Goal: Information Seeking & Learning: Compare options

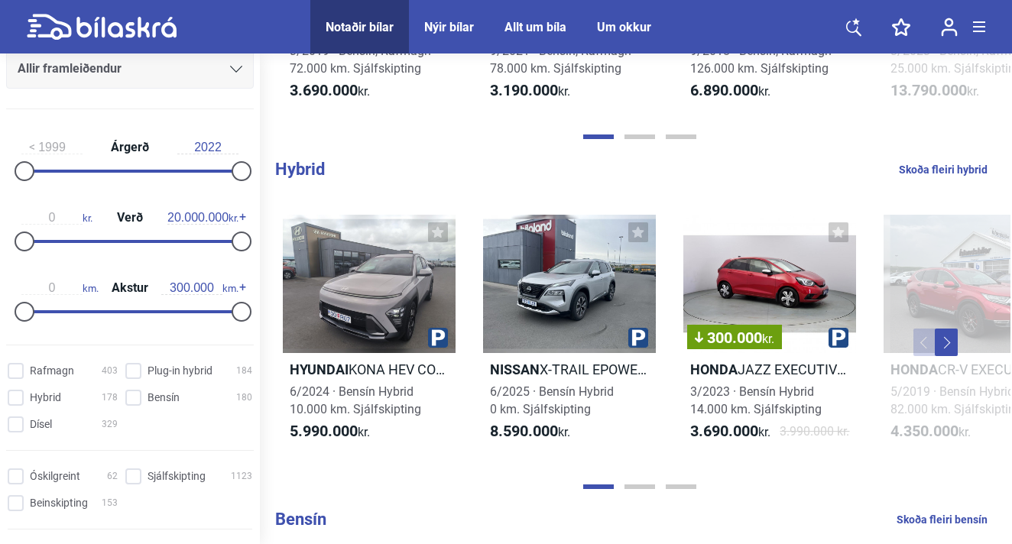
scroll to position [893, 0]
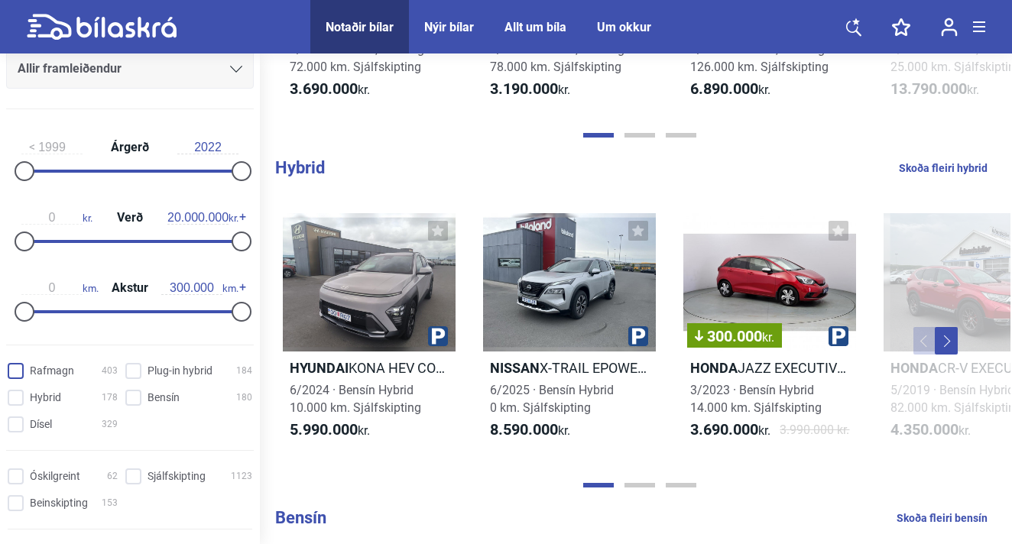
click at [18, 372] on input "Rafmagn 403" at bounding box center [65, 372] width 110 height 16
checkbox input "true"
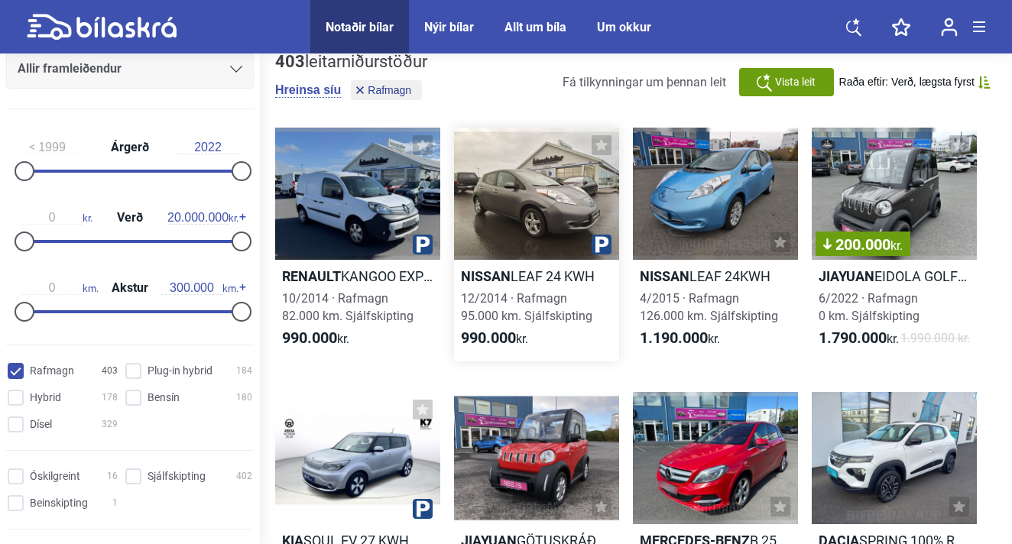
scroll to position [8, 0]
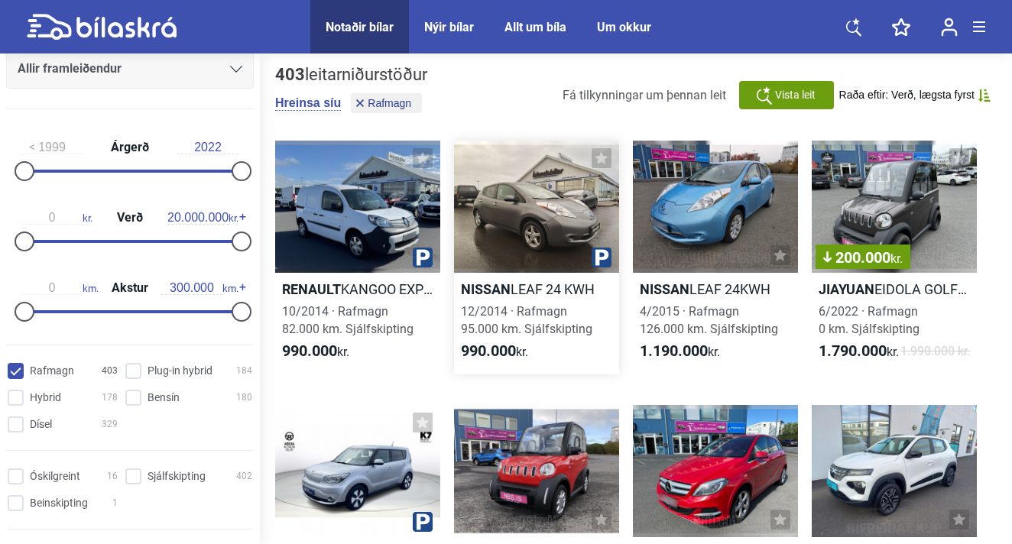
click at [527, 291] on h2 "Nissan LEAF 24 KWH" at bounding box center [536, 289] width 165 height 18
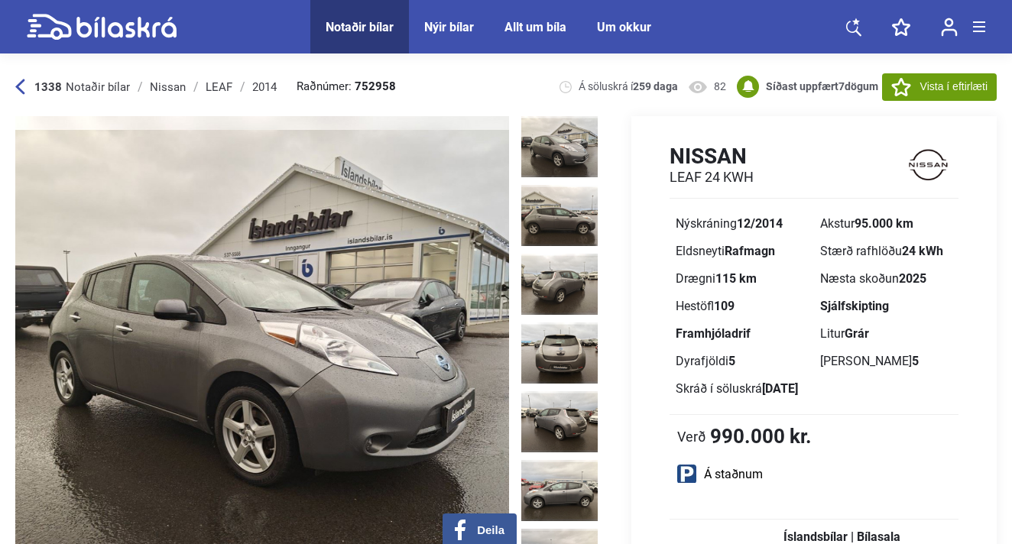
click at [417, 199] on img at bounding box center [262, 337] width 494 height 443
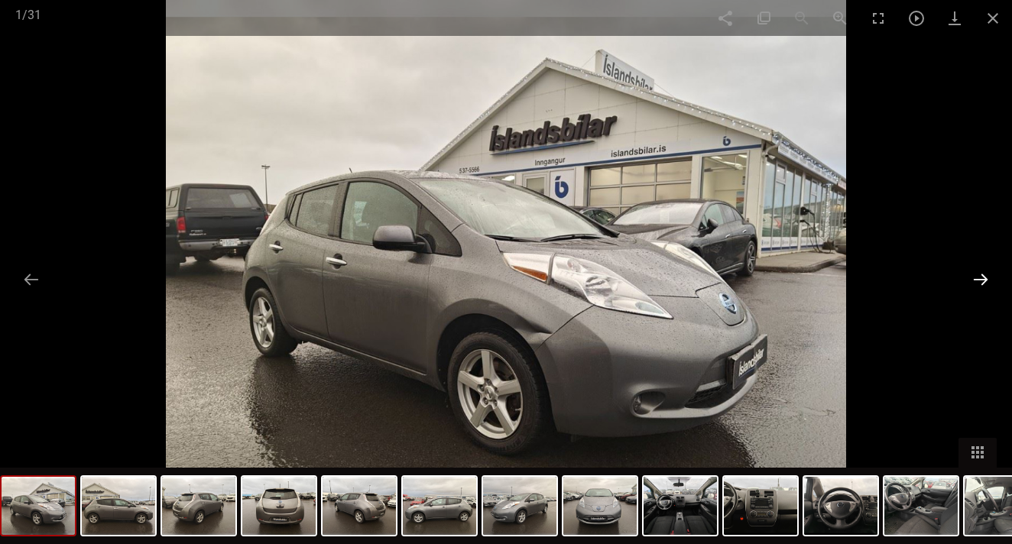
click at [982, 280] on button at bounding box center [981, 279] width 32 height 30
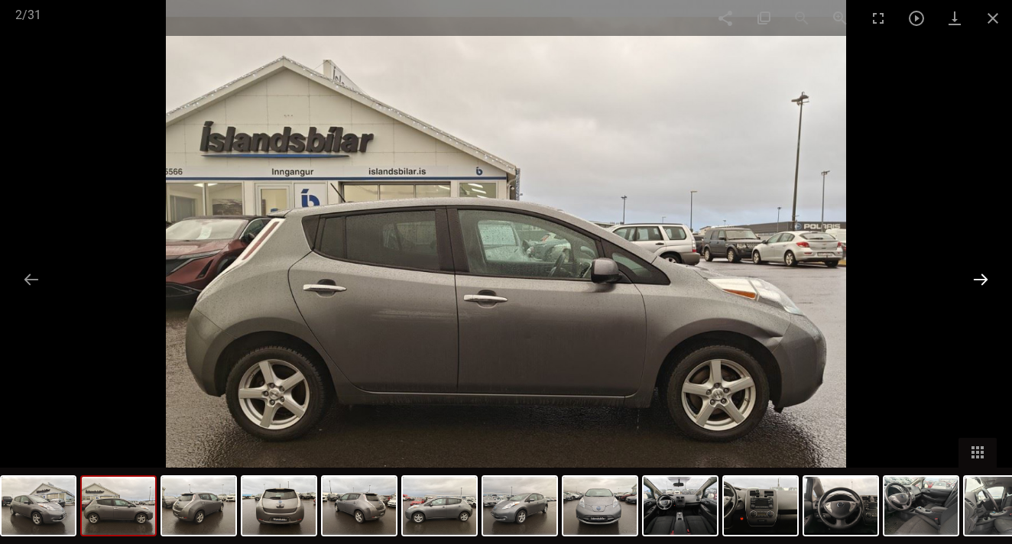
click at [982, 280] on button at bounding box center [981, 279] width 32 height 30
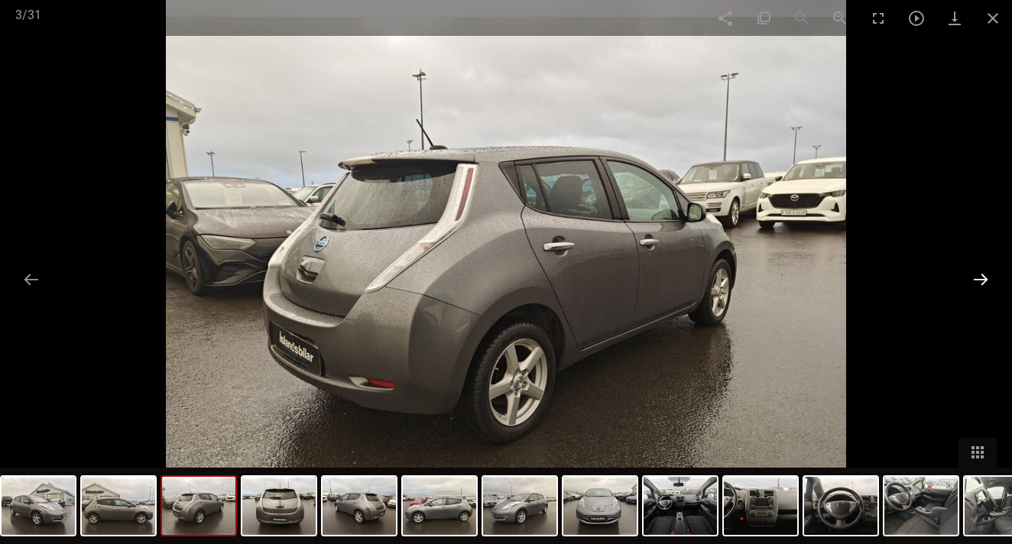
click at [982, 280] on button at bounding box center [981, 279] width 32 height 30
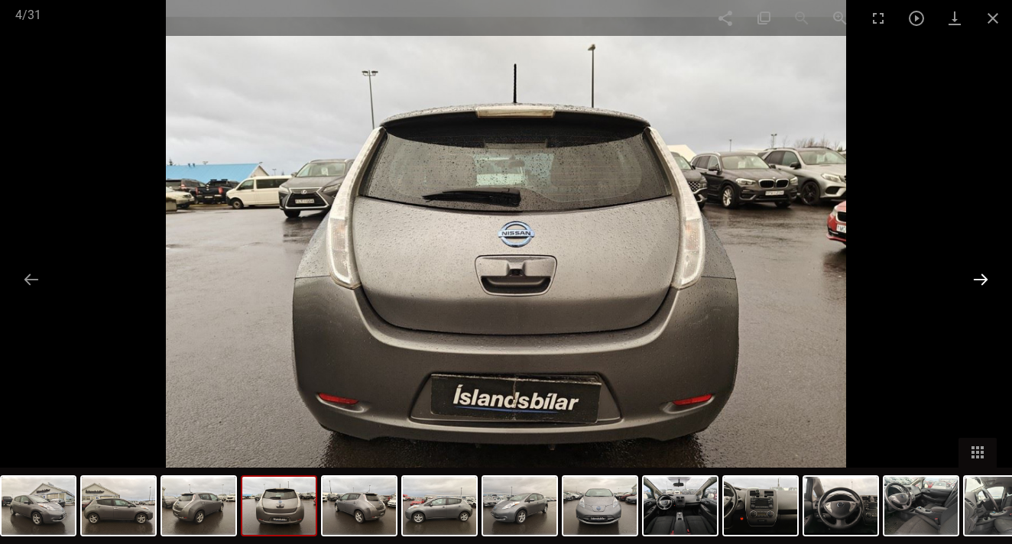
click at [982, 280] on button at bounding box center [981, 279] width 32 height 30
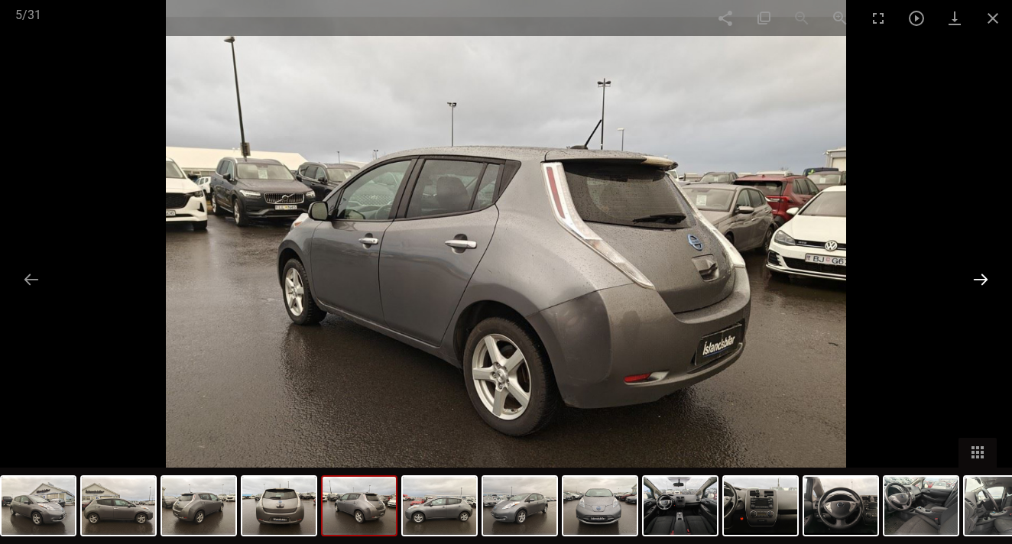
click at [982, 280] on button at bounding box center [981, 279] width 32 height 30
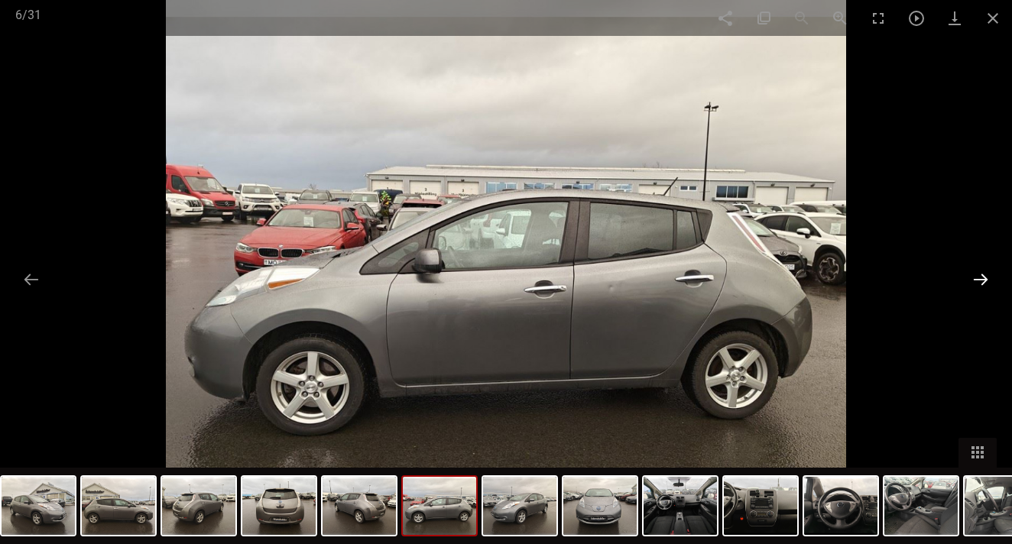
click at [982, 280] on button at bounding box center [981, 279] width 32 height 30
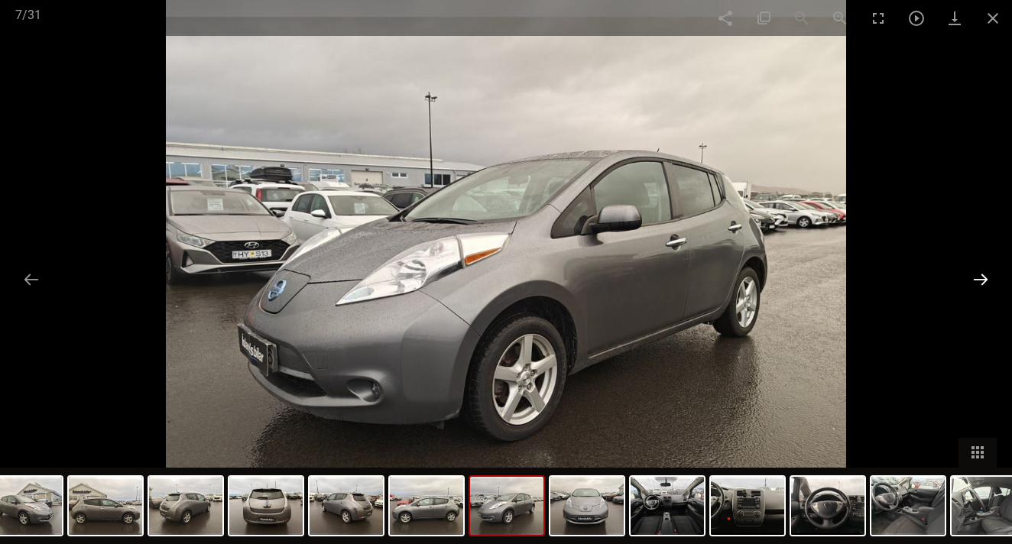
click at [982, 280] on button at bounding box center [981, 279] width 32 height 30
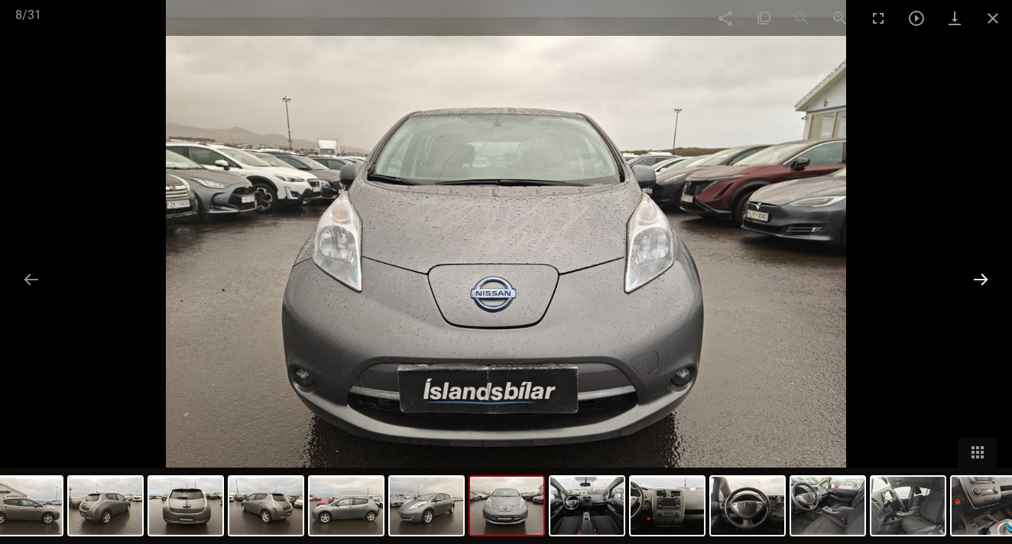
click at [982, 280] on button at bounding box center [981, 279] width 32 height 30
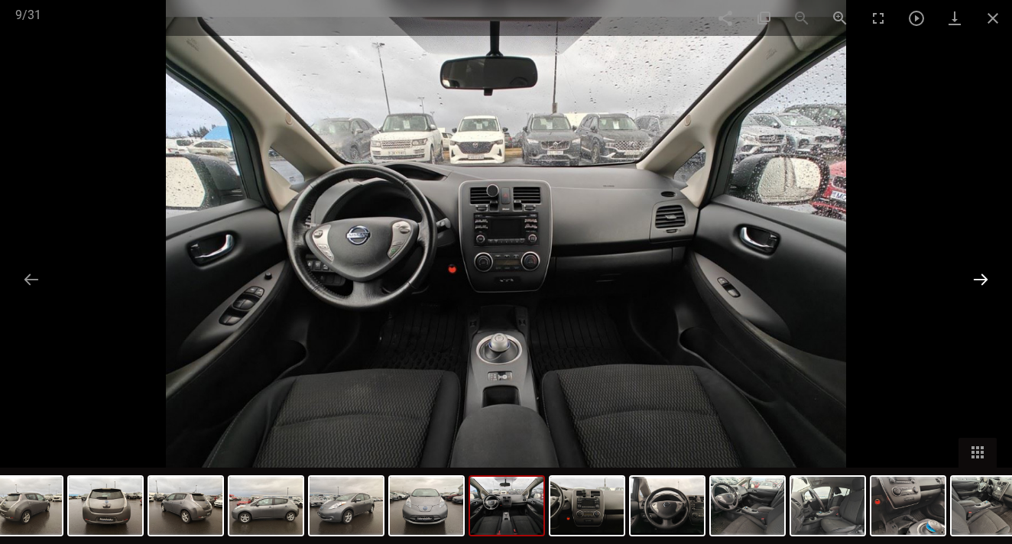
click at [982, 280] on button at bounding box center [981, 279] width 32 height 30
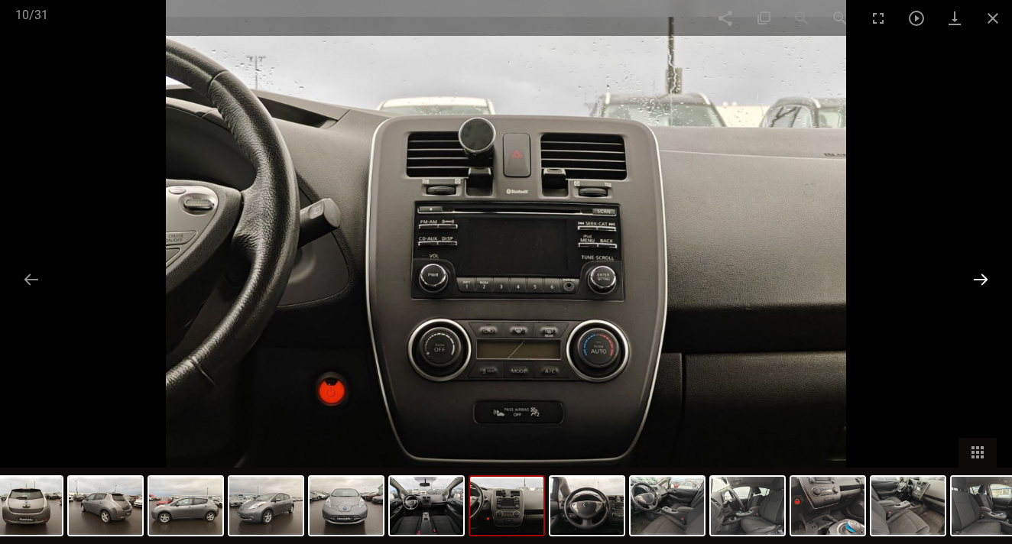
click at [982, 280] on button at bounding box center [981, 279] width 32 height 30
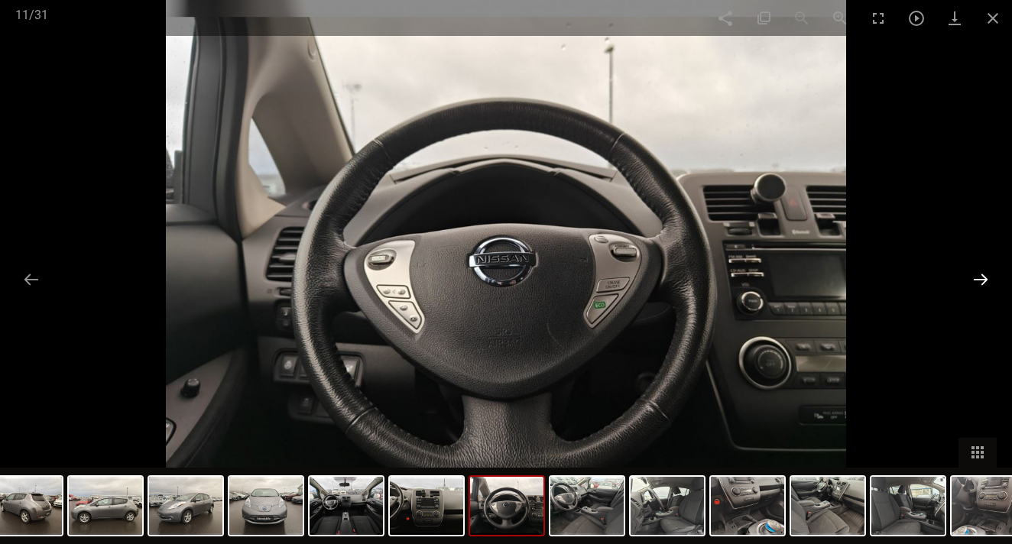
click at [982, 280] on button at bounding box center [981, 279] width 32 height 30
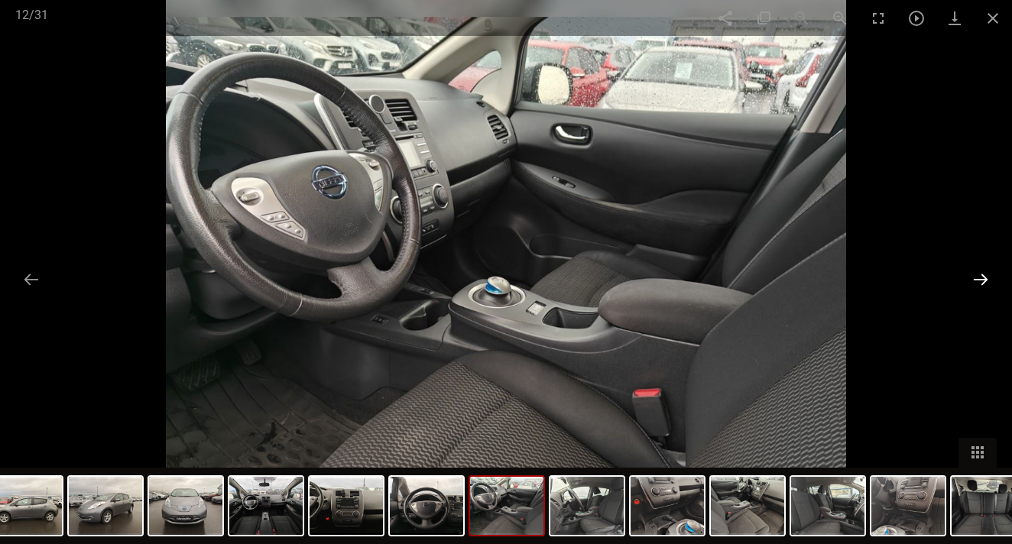
click at [982, 280] on button at bounding box center [981, 279] width 32 height 30
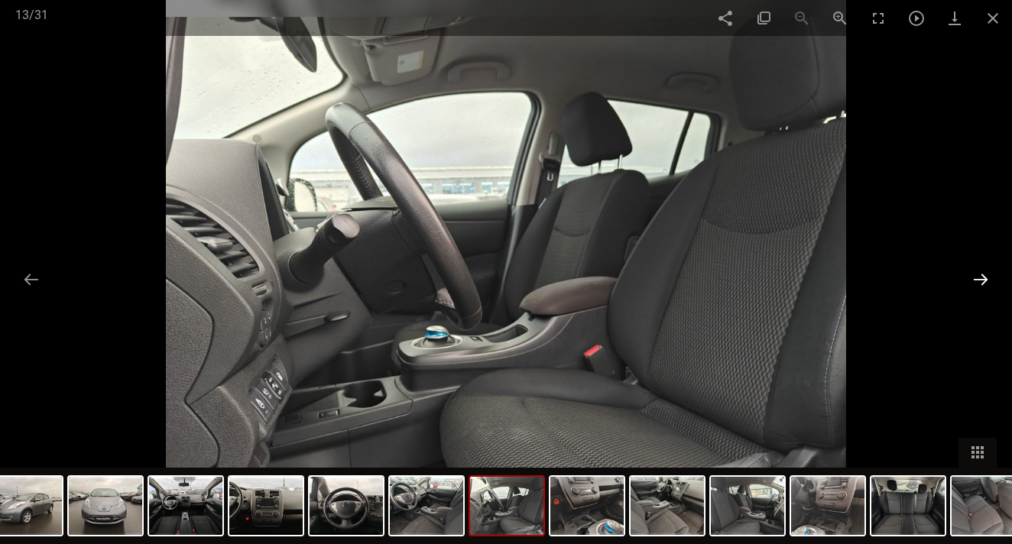
click at [982, 280] on button at bounding box center [981, 279] width 32 height 30
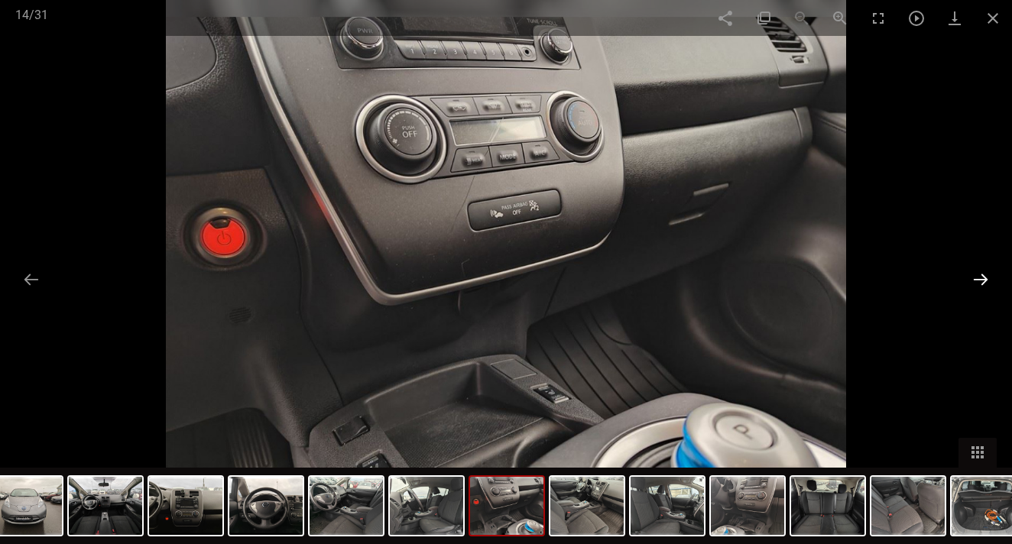
click at [982, 280] on button at bounding box center [981, 279] width 32 height 30
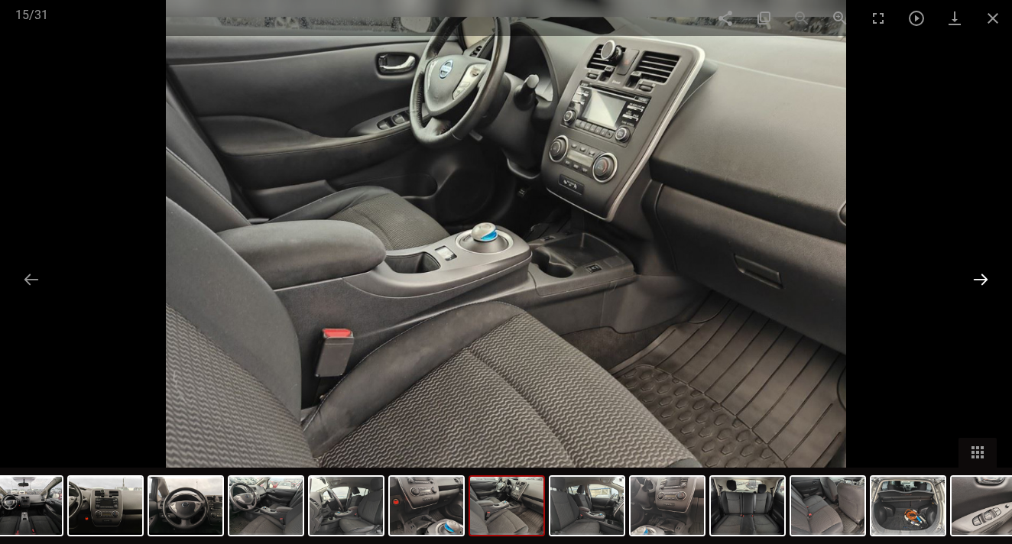
click at [982, 280] on button at bounding box center [981, 279] width 32 height 30
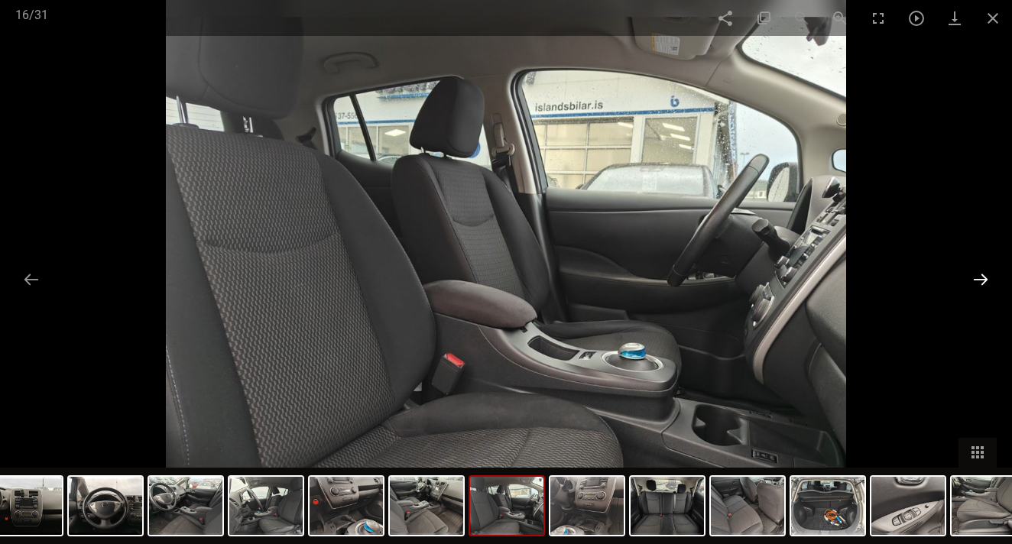
click at [982, 280] on button at bounding box center [981, 279] width 32 height 30
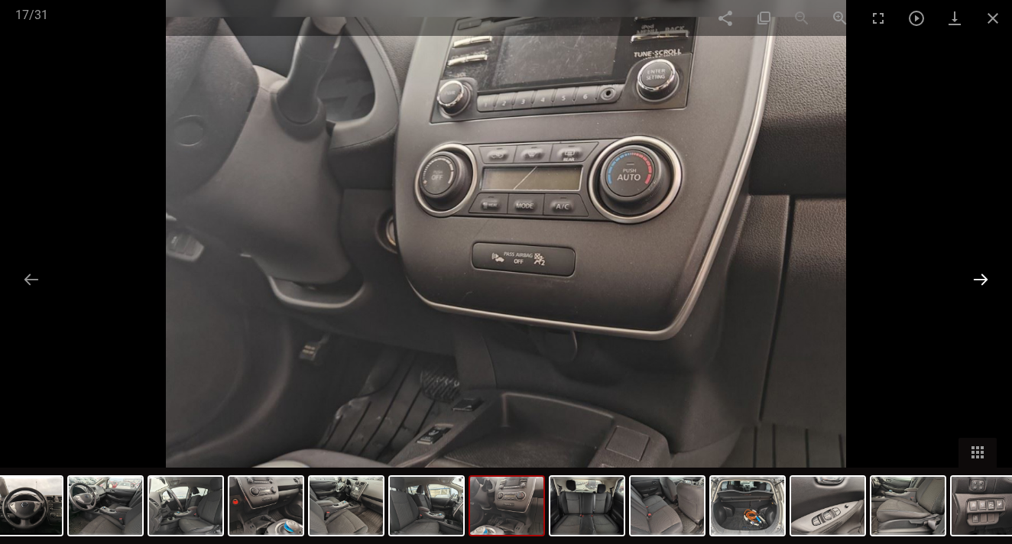
click at [982, 280] on button at bounding box center [981, 279] width 32 height 30
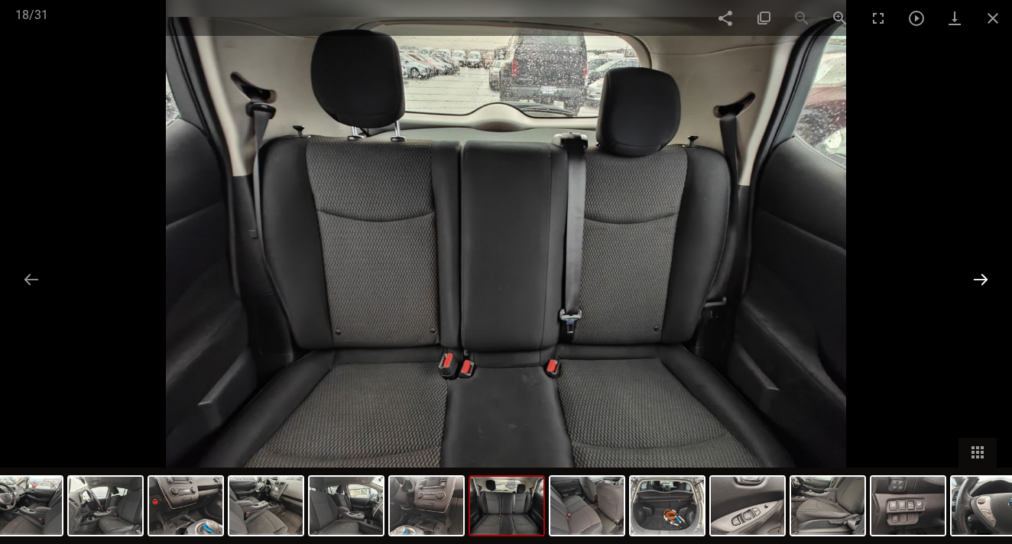
click at [982, 280] on button at bounding box center [981, 279] width 32 height 30
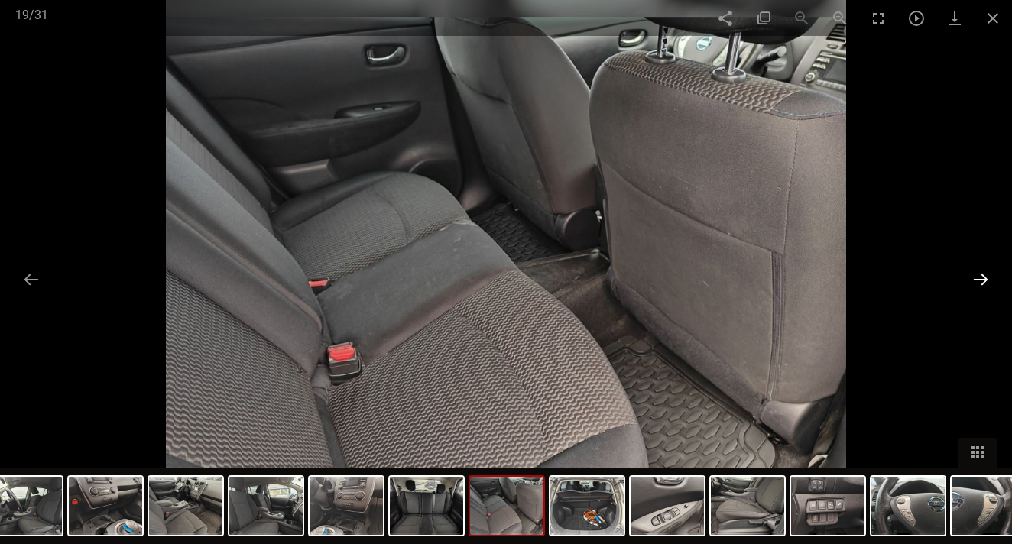
click at [982, 280] on button at bounding box center [981, 279] width 32 height 30
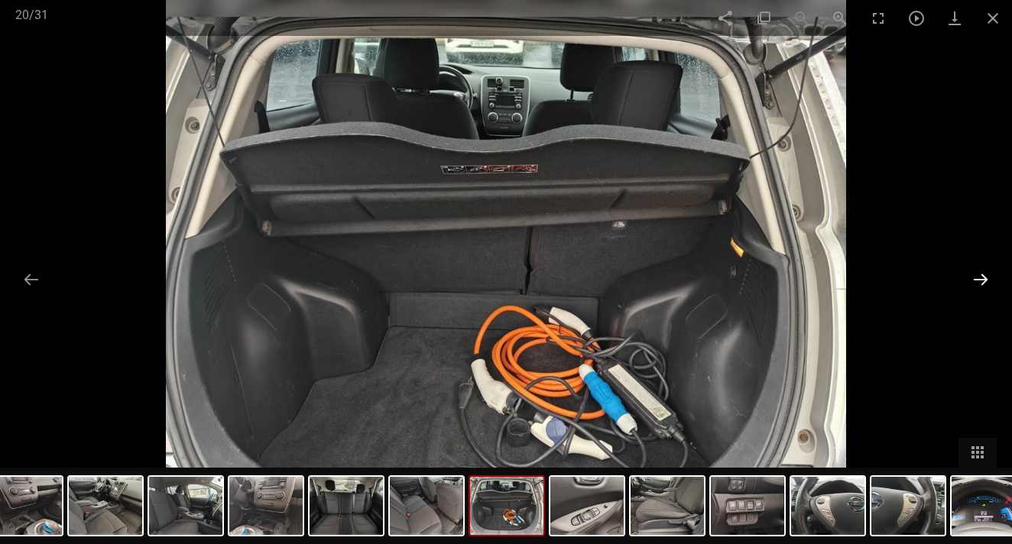
click at [982, 280] on button at bounding box center [981, 279] width 32 height 30
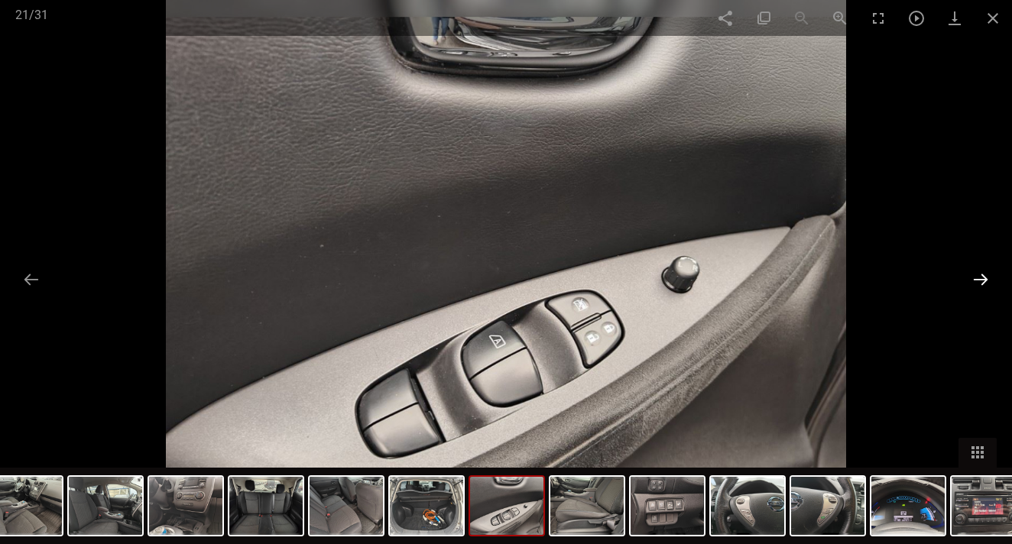
click at [982, 280] on button at bounding box center [981, 279] width 32 height 30
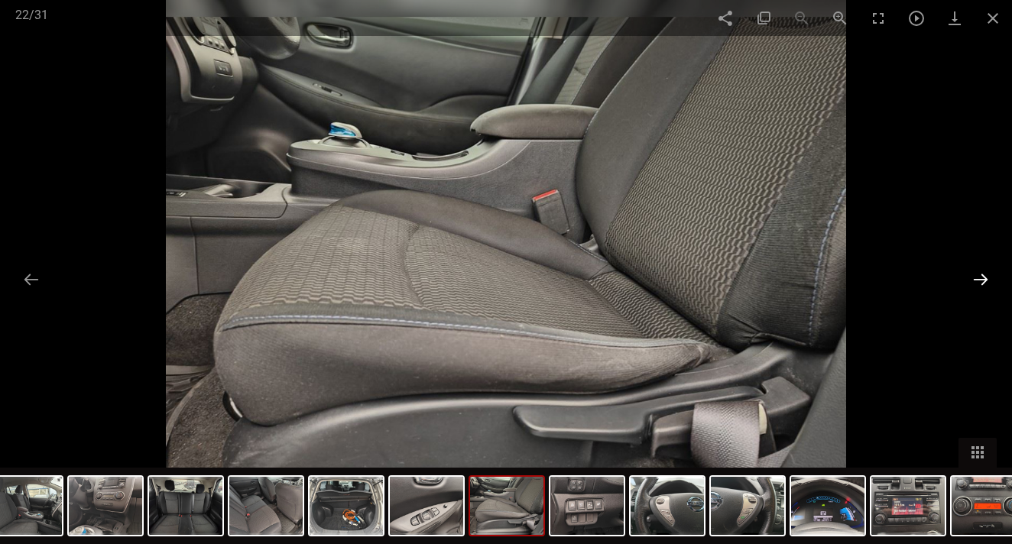
click at [982, 280] on button at bounding box center [981, 279] width 32 height 30
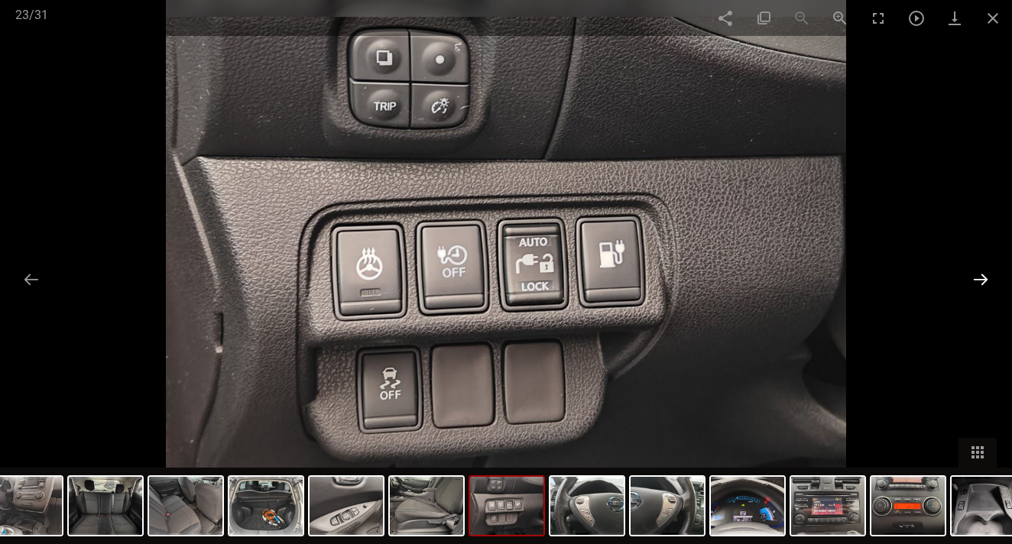
click at [982, 280] on button at bounding box center [981, 279] width 32 height 30
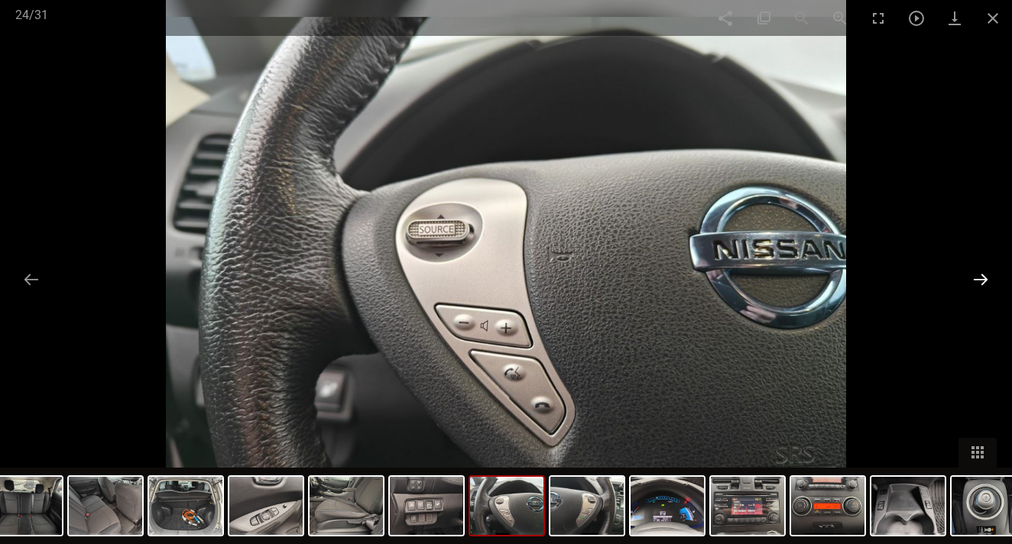
click at [982, 280] on button at bounding box center [981, 279] width 32 height 30
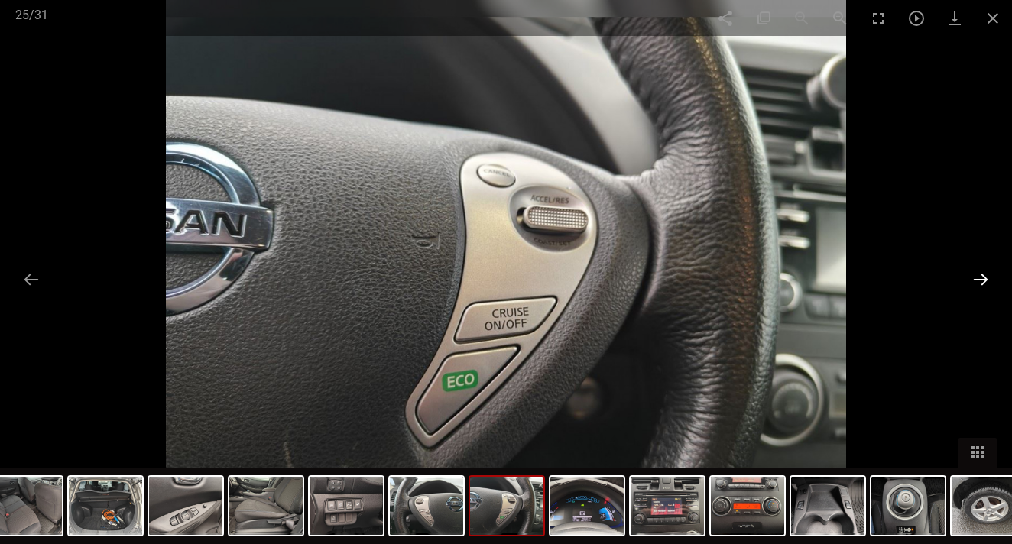
click at [981, 280] on button at bounding box center [981, 279] width 32 height 30
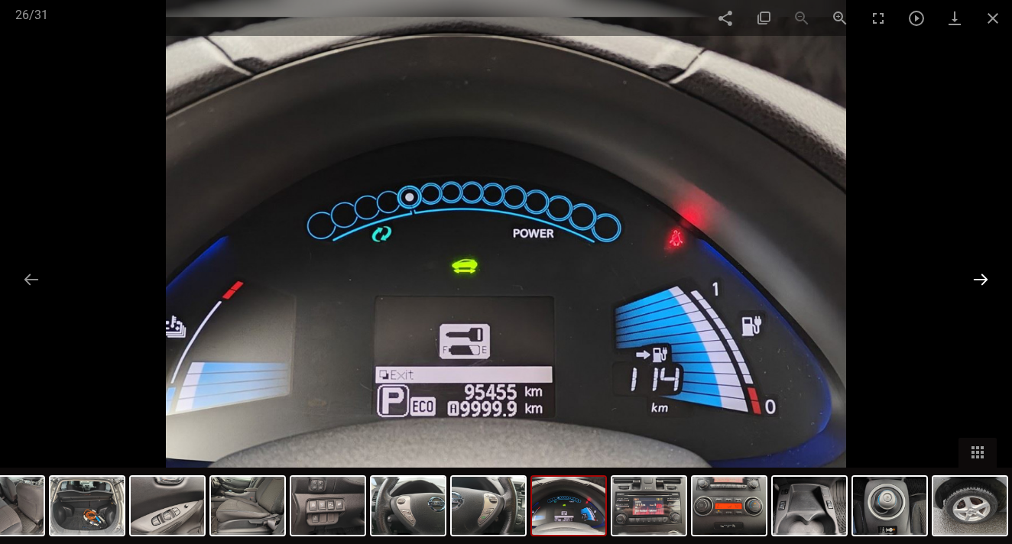
click at [981, 280] on button at bounding box center [981, 279] width 32 height 30
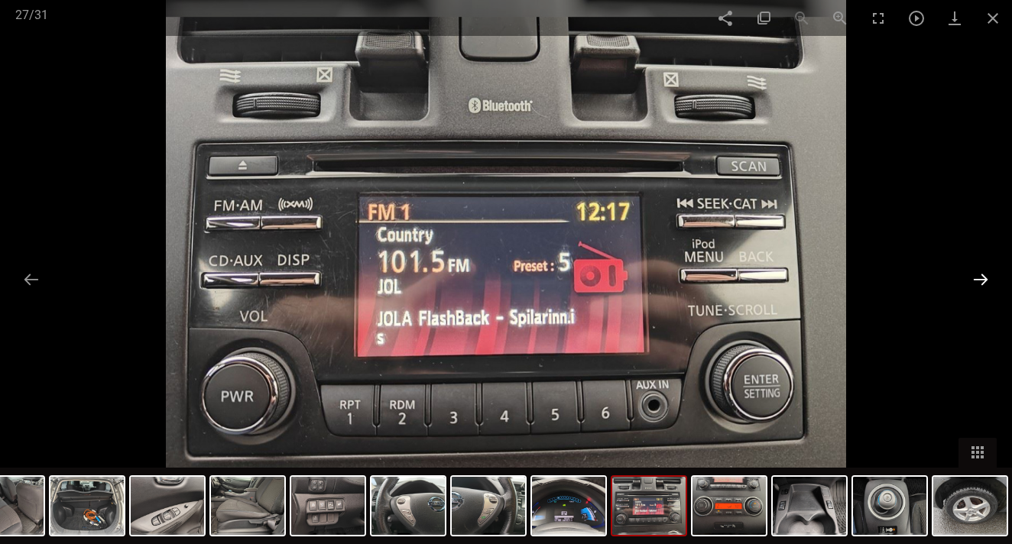
click at [981, 280] on button at bounding box center [981, 279] width 32 height 30
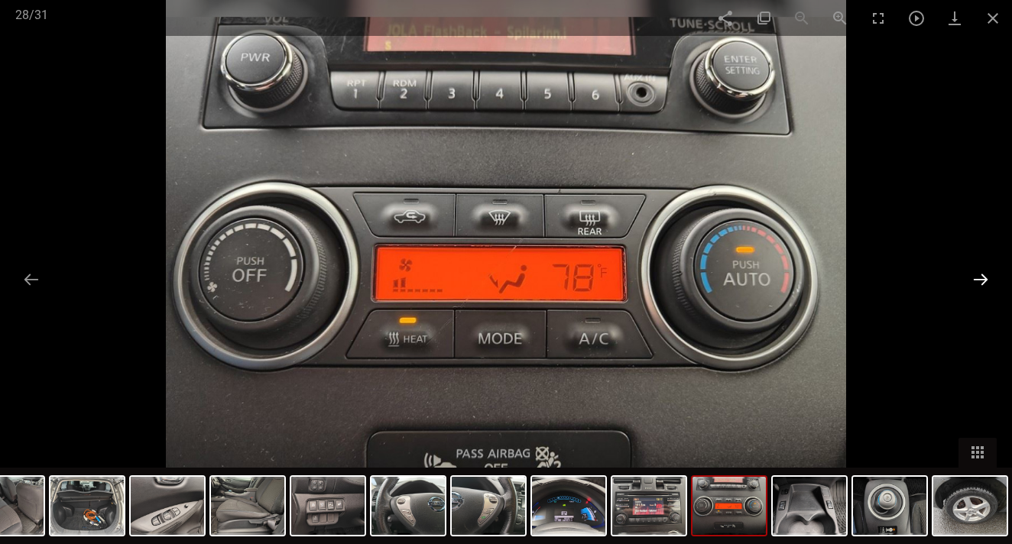
click at [981, 280] on button at bounding box center [981, 279] width 32 height 30
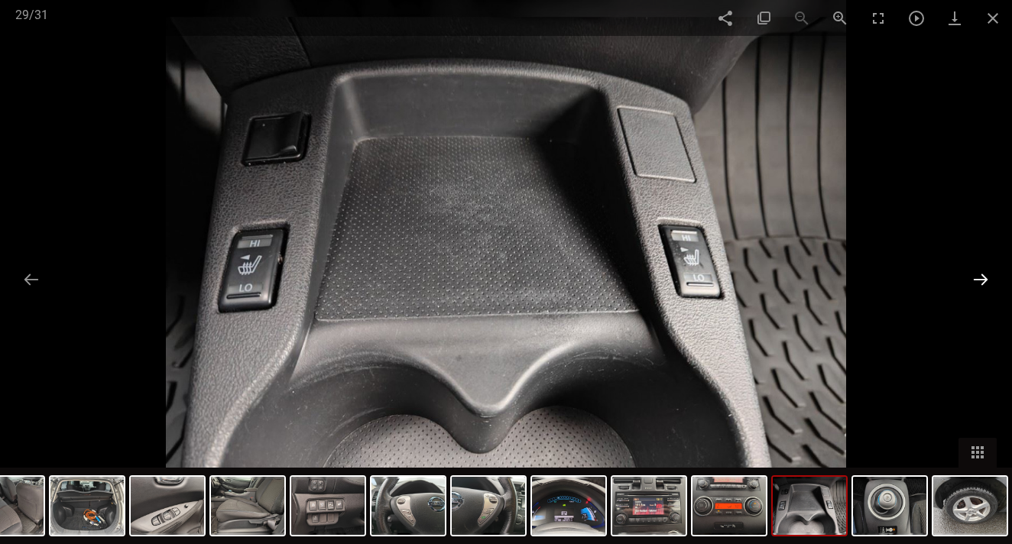
click at [981, 280] on button at bounding box center [981, 279] width 32 height 30
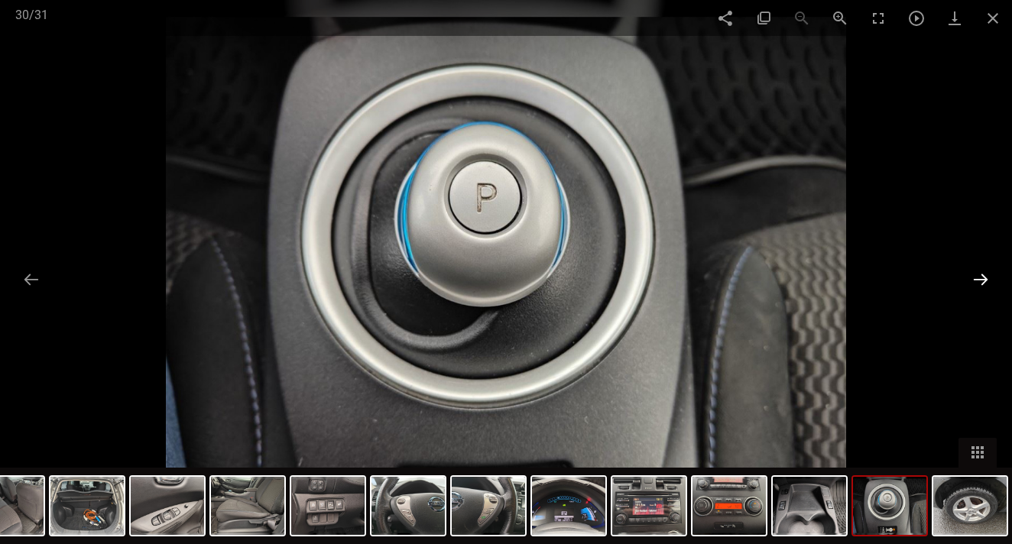
click at [981, 280] on button at bounding box center [981, 279] width 32 height 30
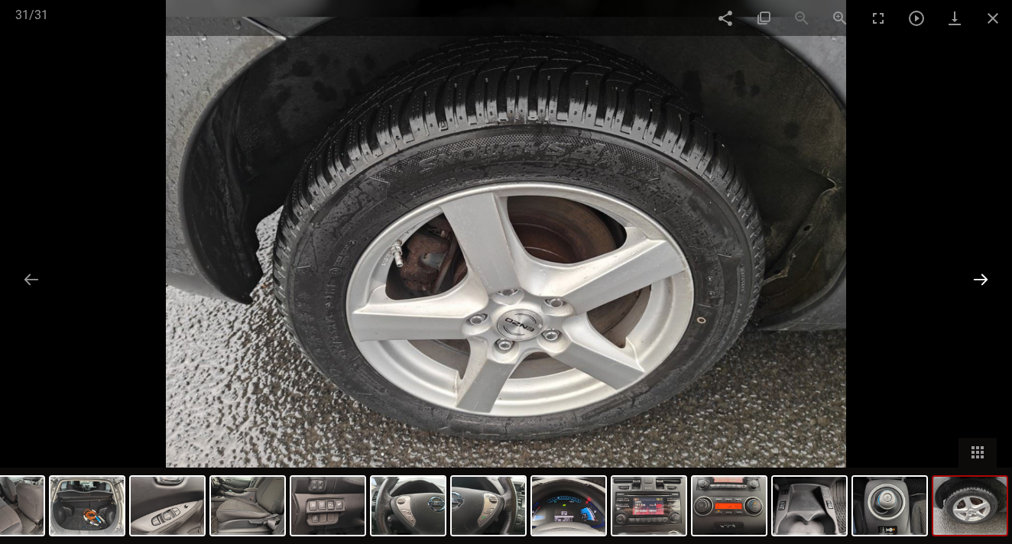
click at [981, 280] on button at bounding box center [981, 279] width 32 height 30
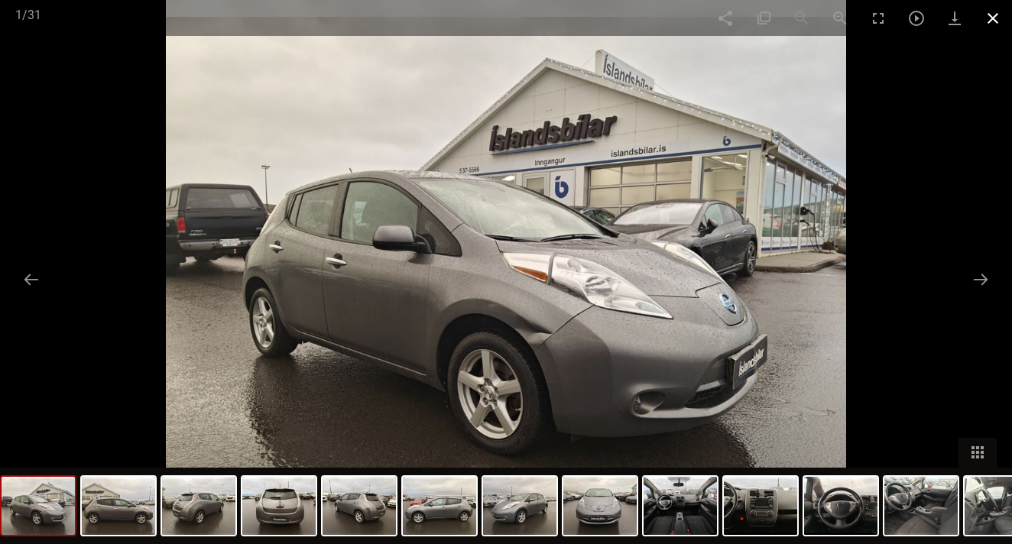
click at [998, 21] on span at bounding box center [993, 18] width 38 height 36
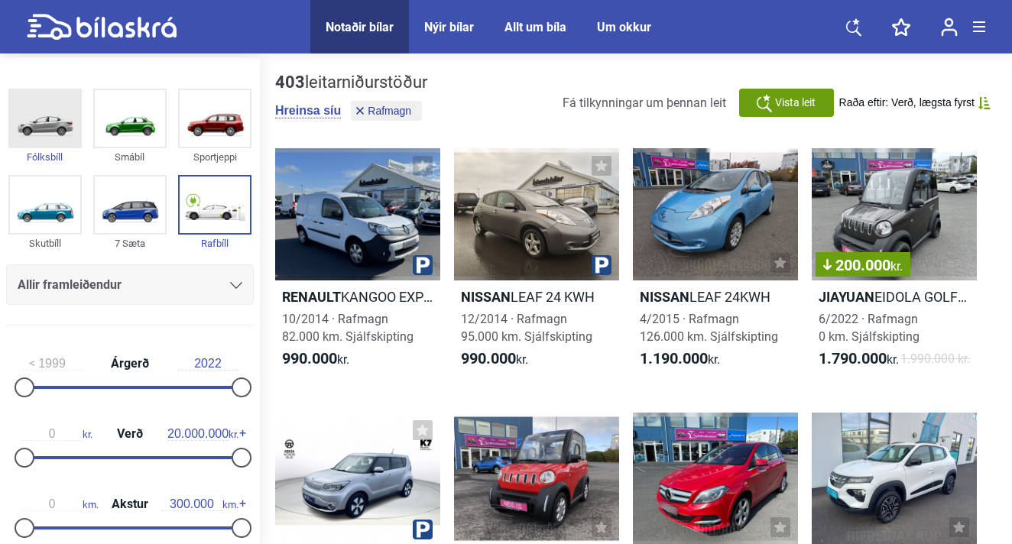
click at [51, 127] on img at bounding box center [45, 118] width 70 height 57
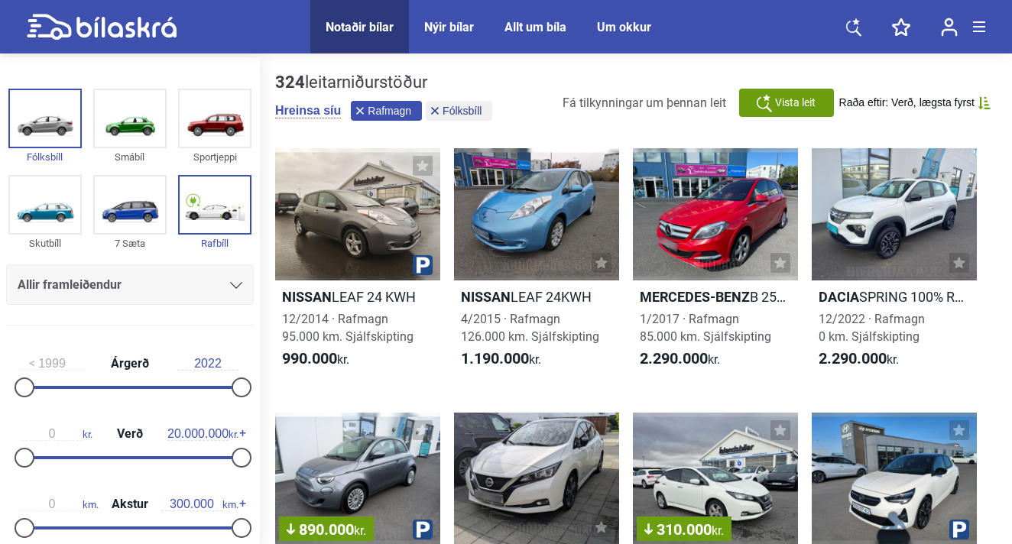
click at [366, 115] on button "Rafmagn" at bounding box center [386, 111] width 71 height 20
checkbox input "false"
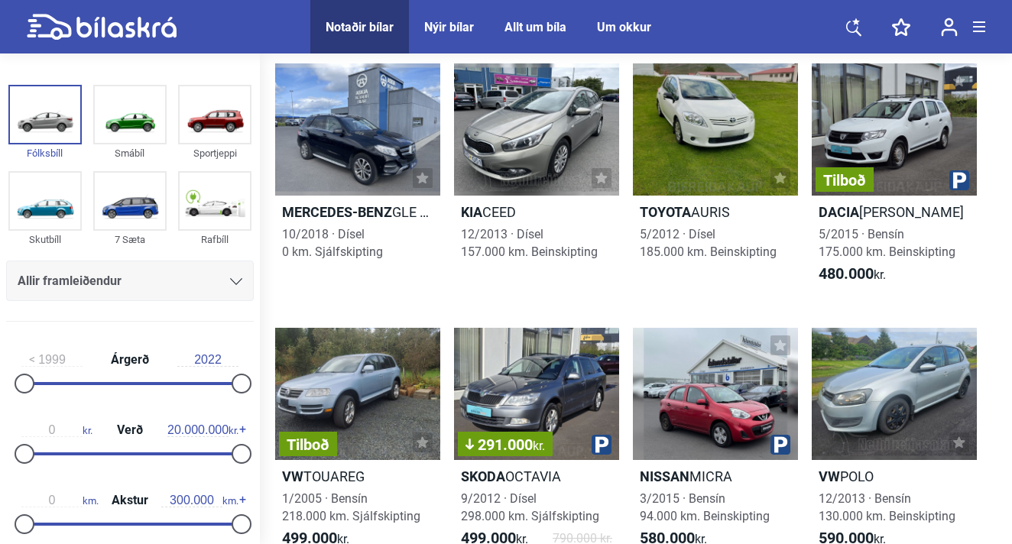
scroll to position [83, 0]
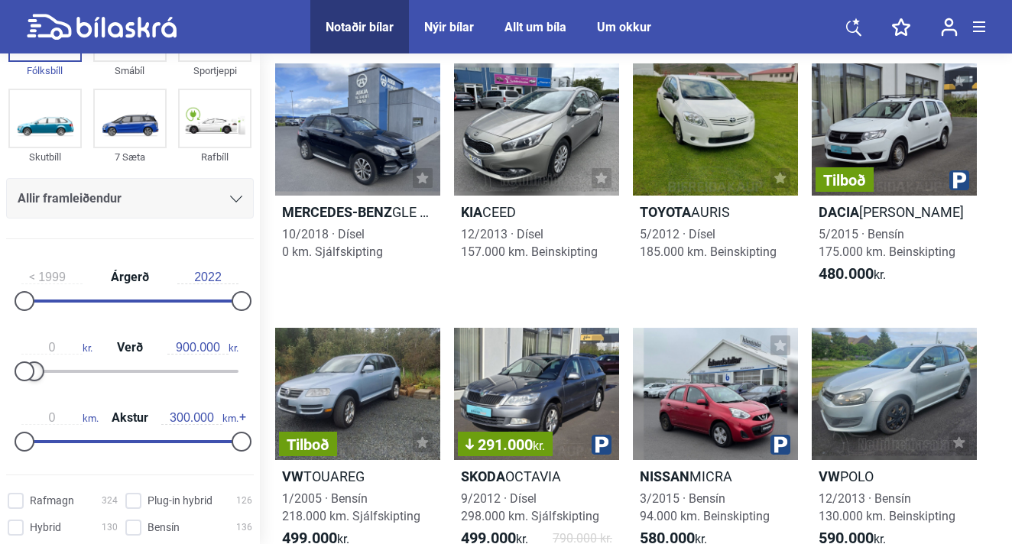
type input "1.000.000"
drag, startPoint x: 231, startPoint y: 370, endPoint x: 30, endPoint y: 360, distance: 201.3
click at [30, 360] on div "0 kr. Verð 1.000.000 kr." at bounding box center [130, 357] width 248 height 70
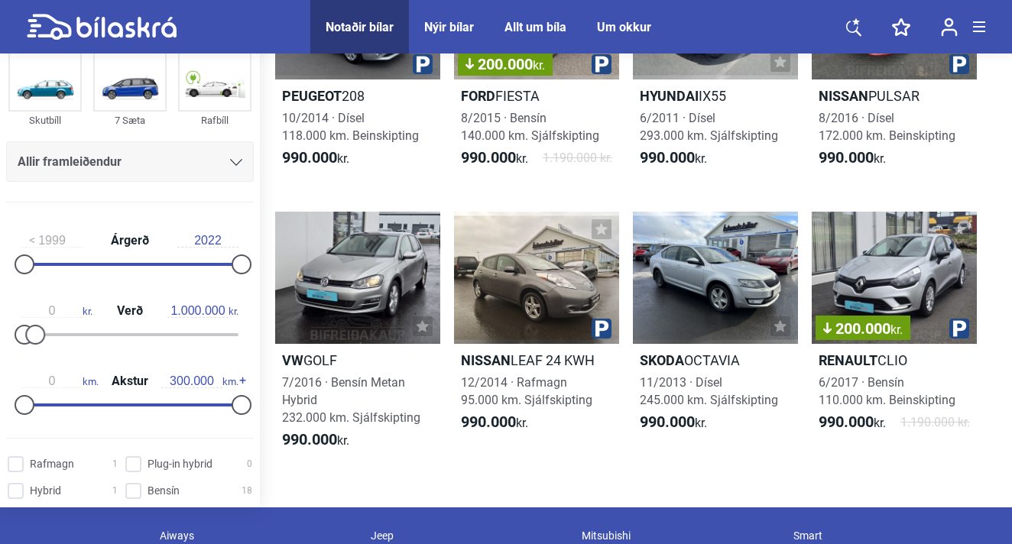
scroll to position [1551, 0]
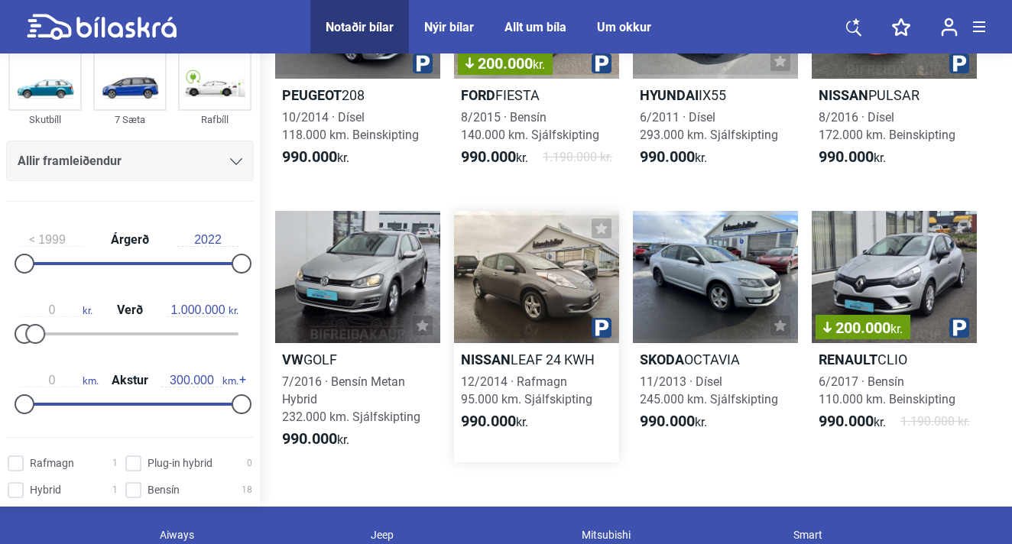
click at [504, 290] on div at bounding box center [536, 277] width 165 height 132
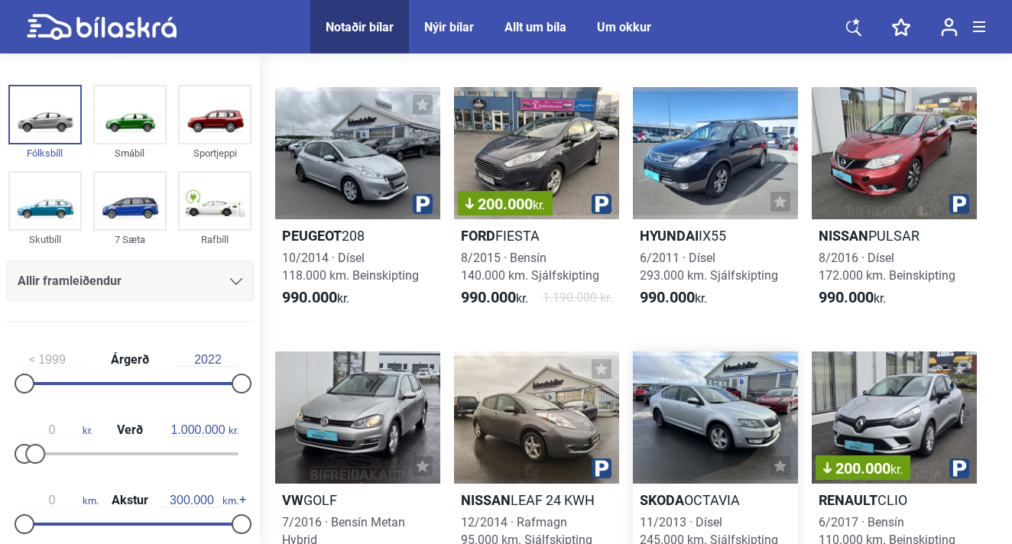
scroll to position [1525, 0]
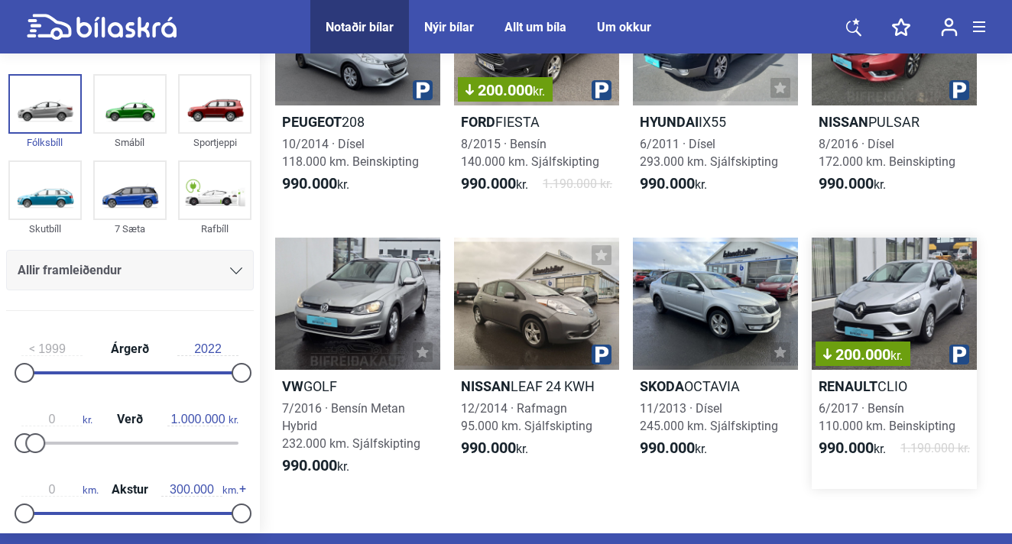
click at [864, 317] on div "200.000 kr." at bounding box center [894, 304] width 165 height 132
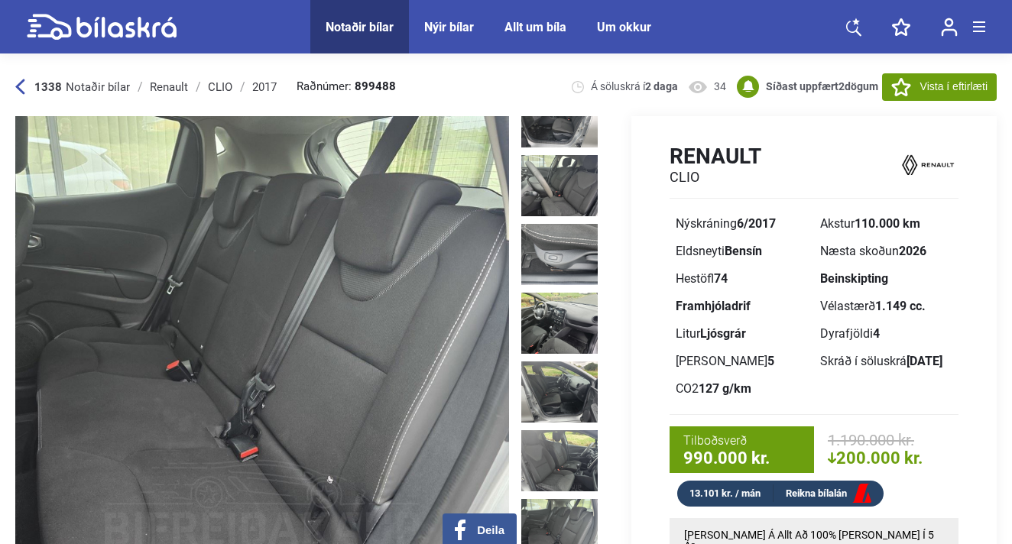
scroll to position [2120, 0]
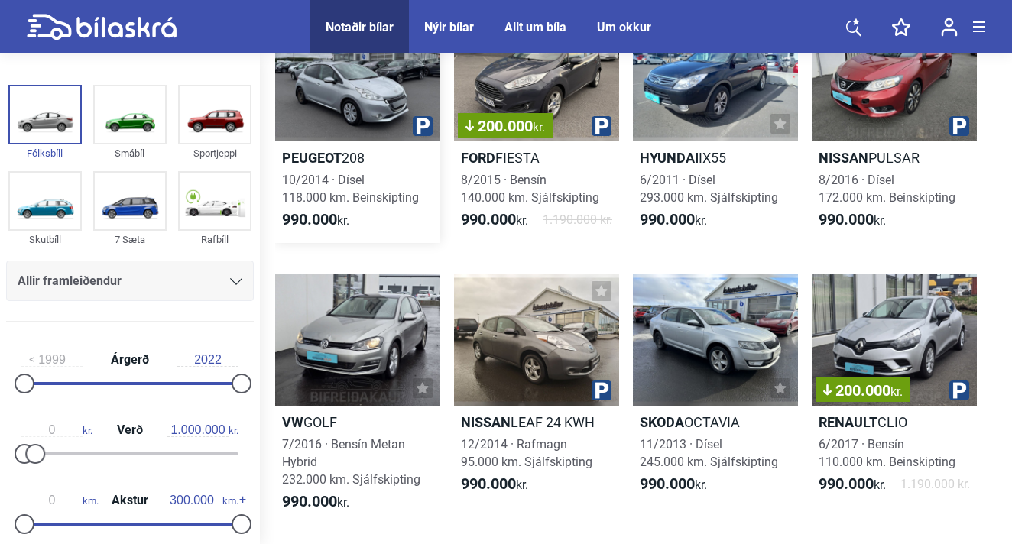
scroll to position [1525, 0]
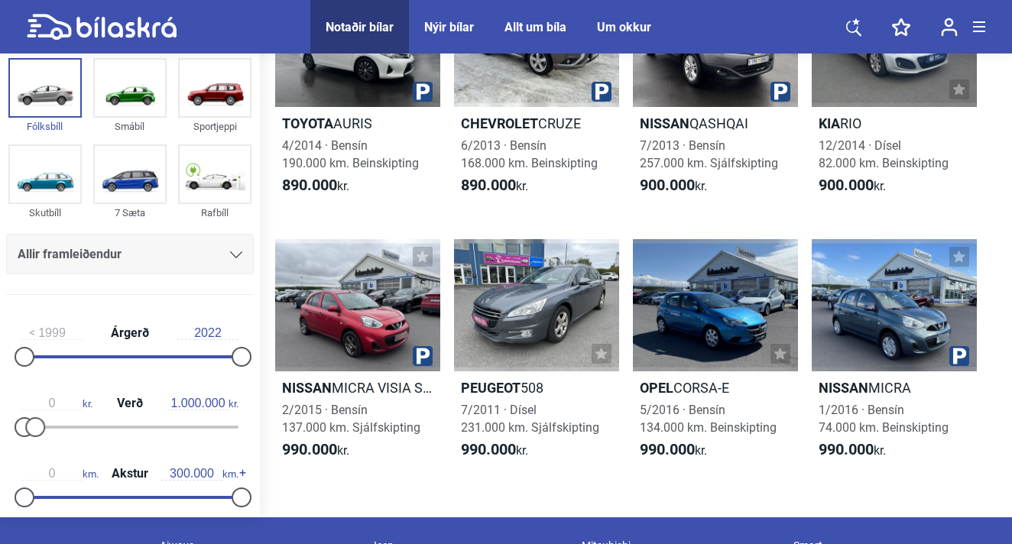
click at [353, 263] on div at bounding box center [357, 305] width 165 height 132
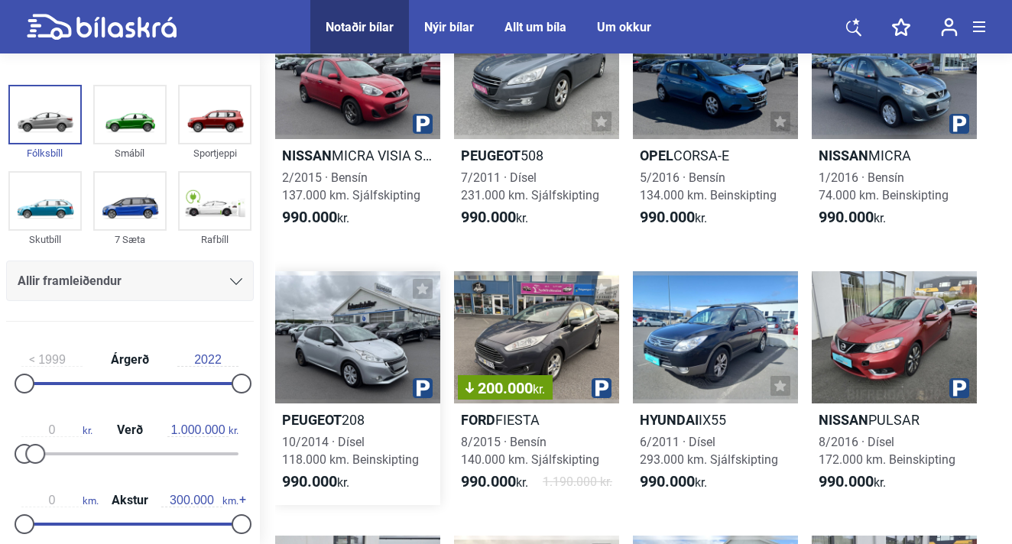
scroll to position [1237, 0]
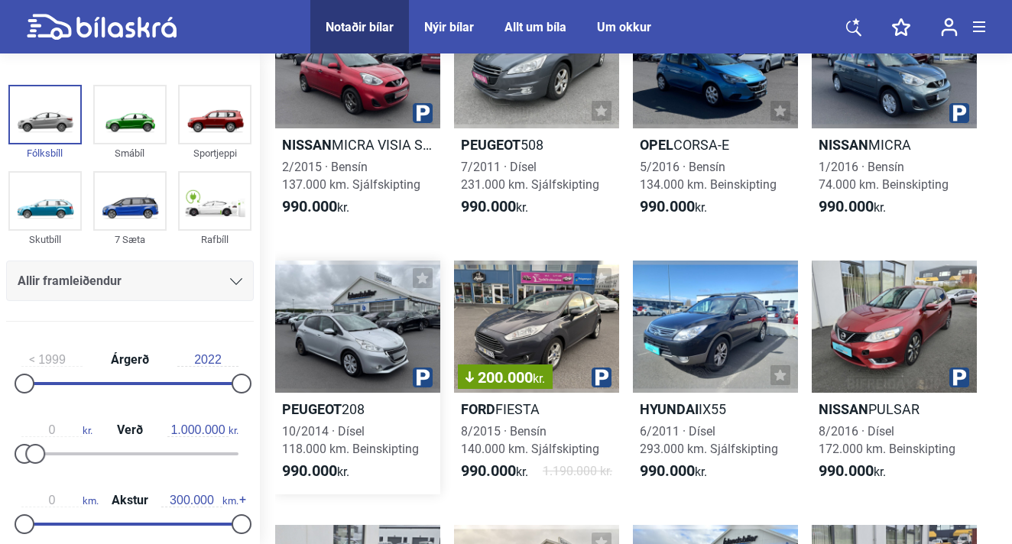
click at [352, 316] on div at bounding box center [357, 327] width 165 height 132
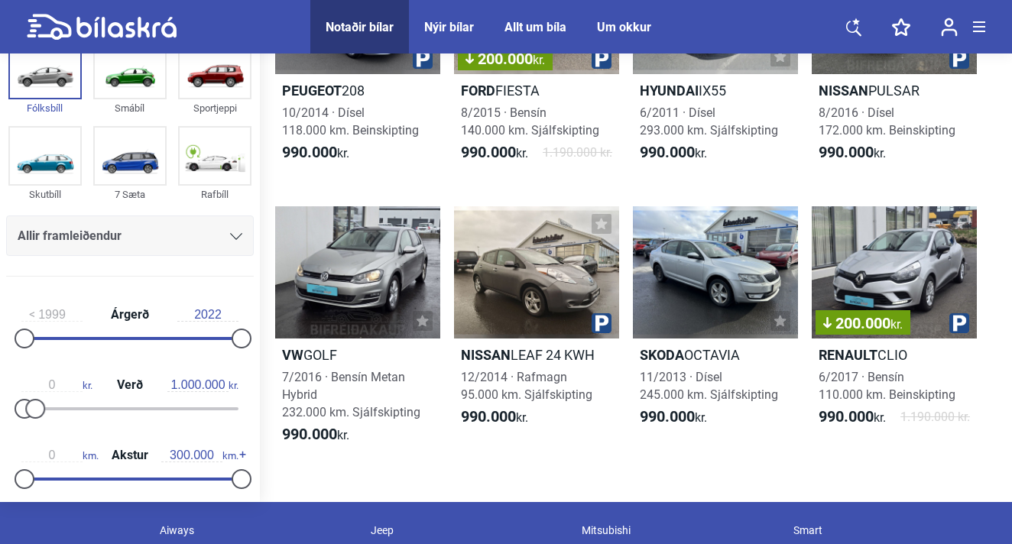
scroll to position [1561, 0]
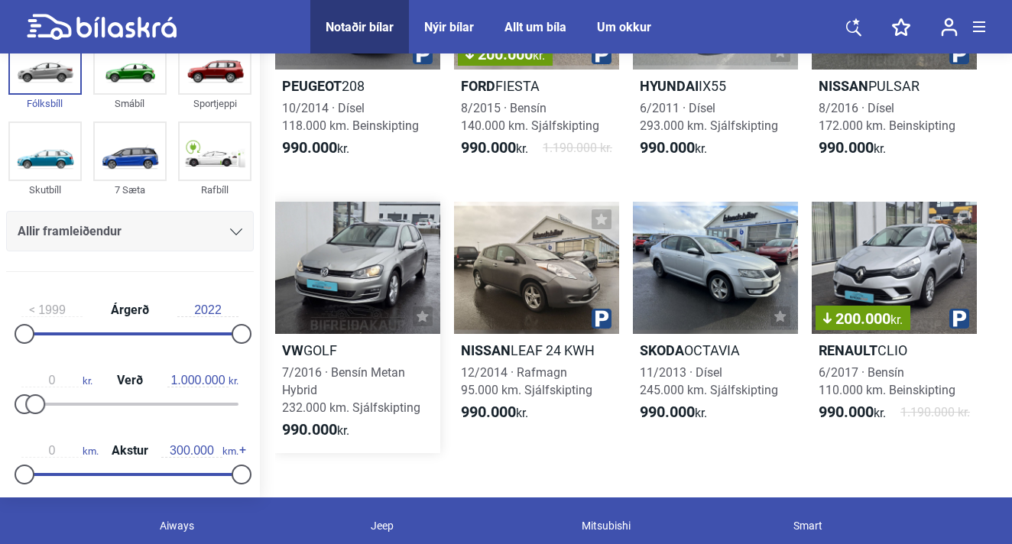
click at [349, 277] on div at bounding box center [357, 268] width 165 height 132
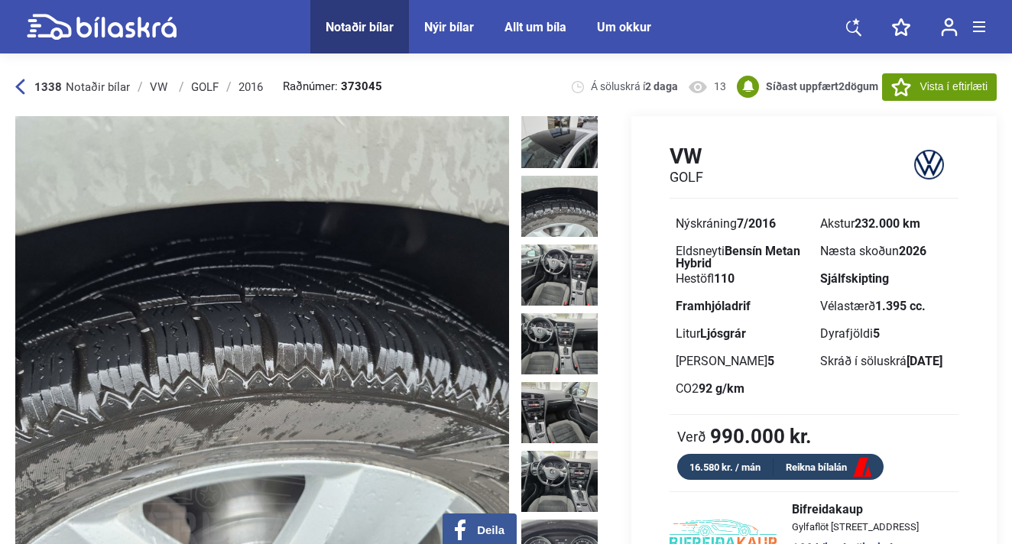
scroll to position [773, 0]
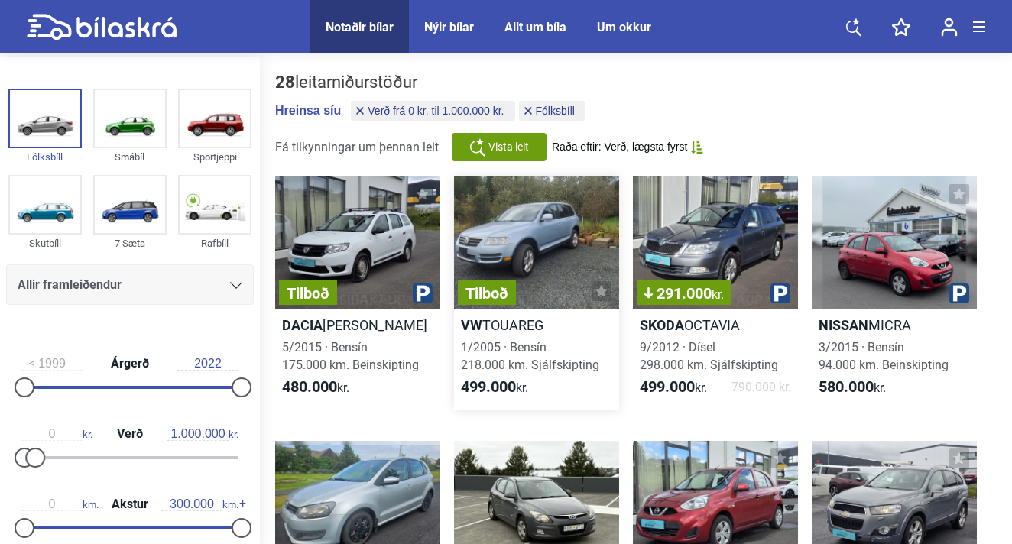
click at [551, 237] on div "Tilboð" at bounding box center [536, 243] width 165 height 132
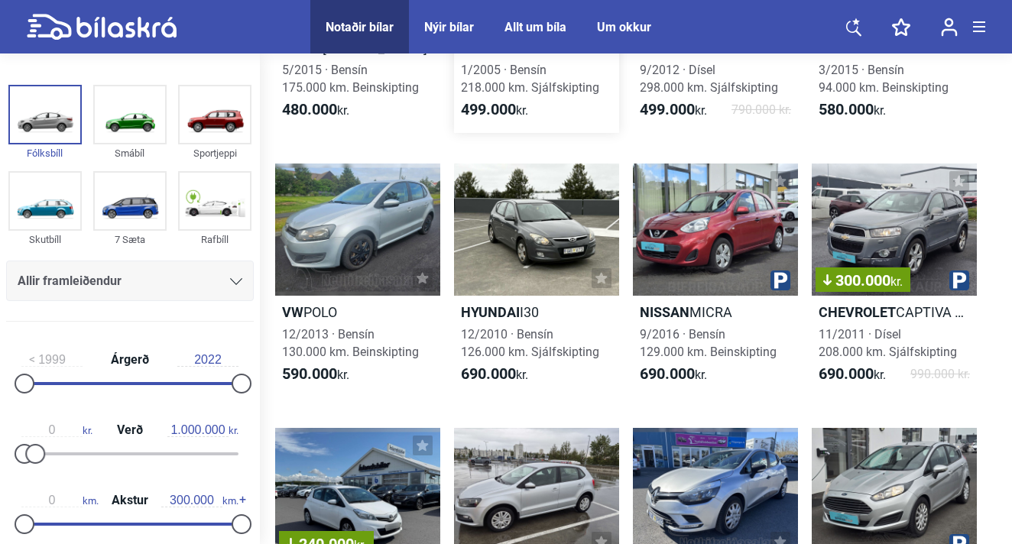
scroll to position [280, 0]
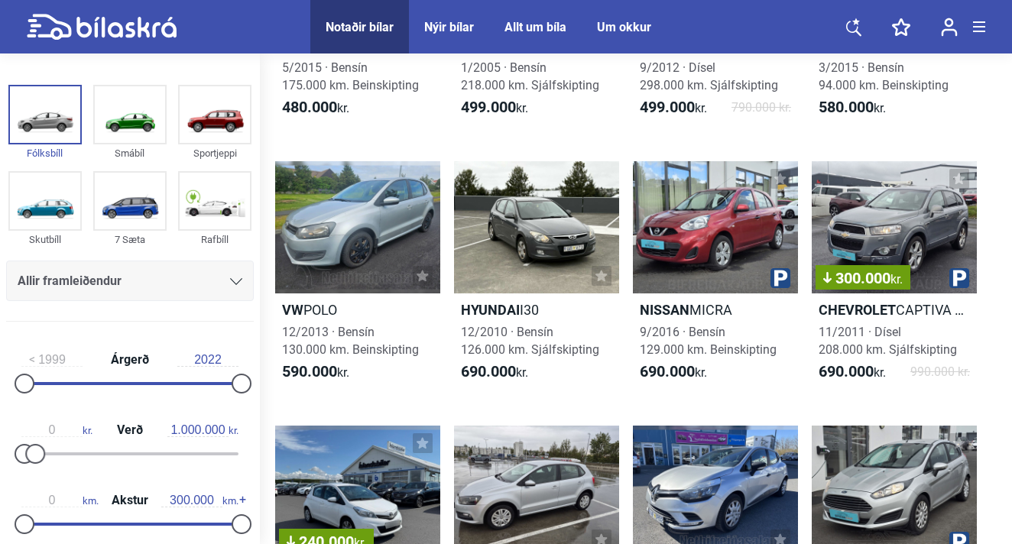
type input "20.000.000"
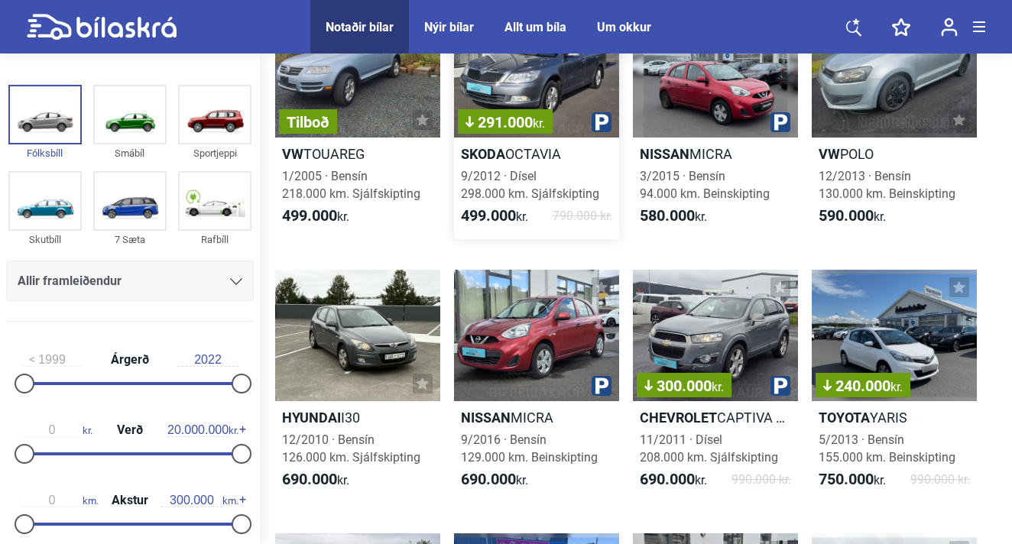
scroll to position [413, 0]
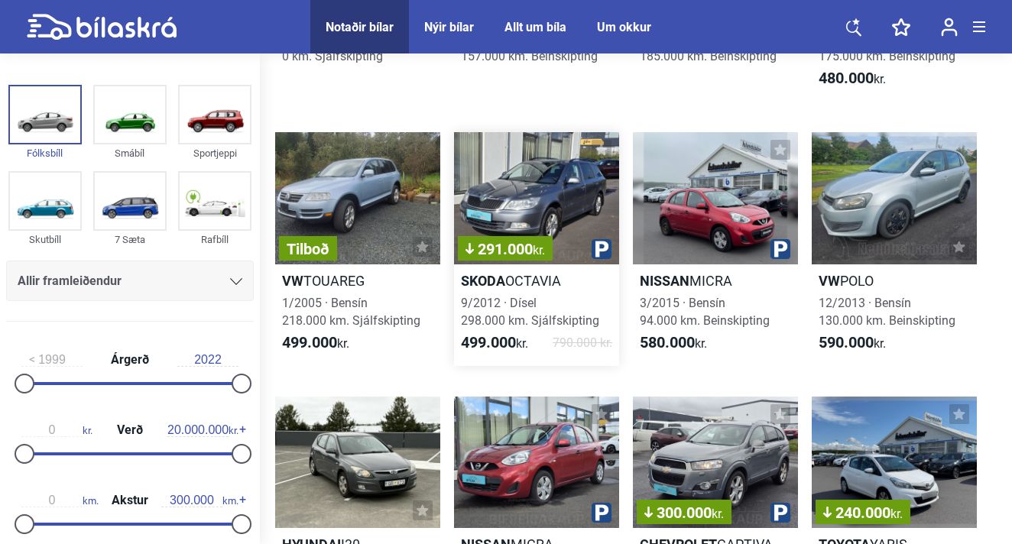
click at [498, 280] on b "Skoda" at bounding box center [483, 281] width 44 height 16
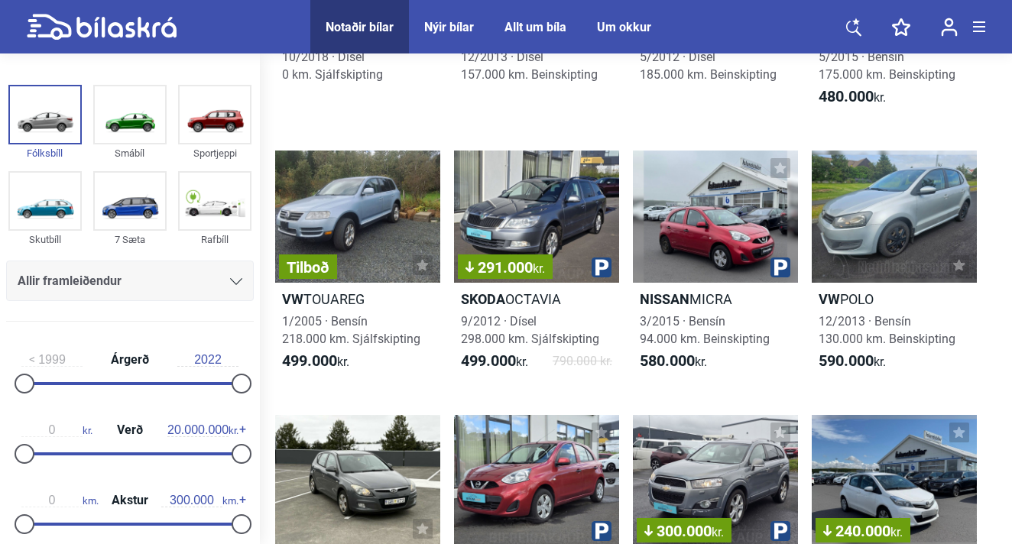
scroll to position [280, 0]
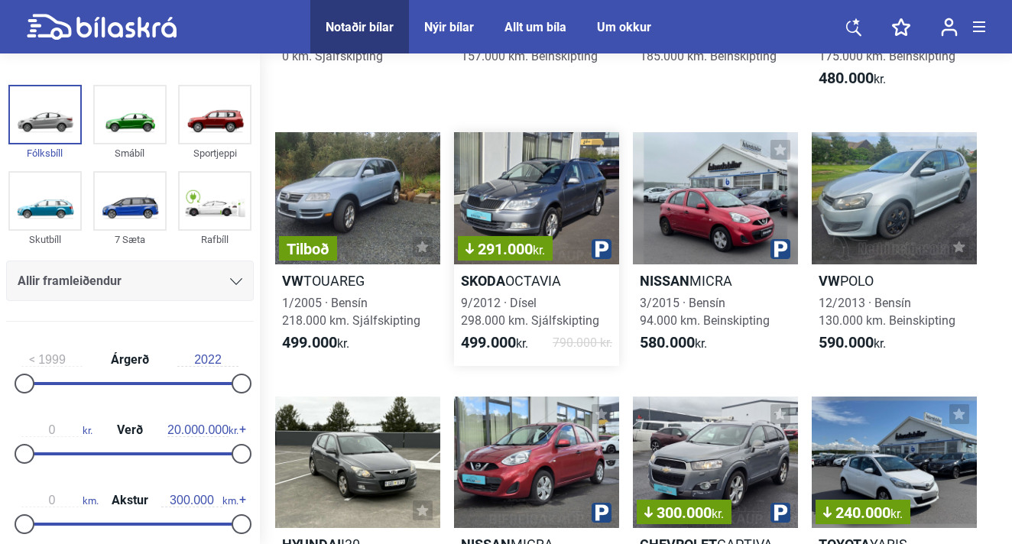
click at [516, 208] on div "291.000 kr." at bounding box center [536, 198] width 165 height 132
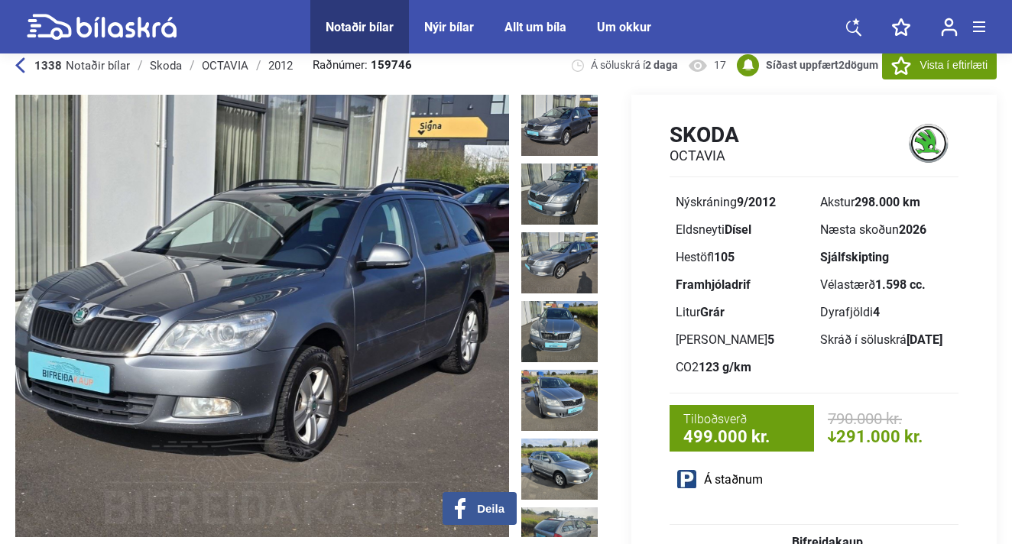
scroll to position [23, 0]
